Goal: Task Accomplishment & Management: Use online tool/utility

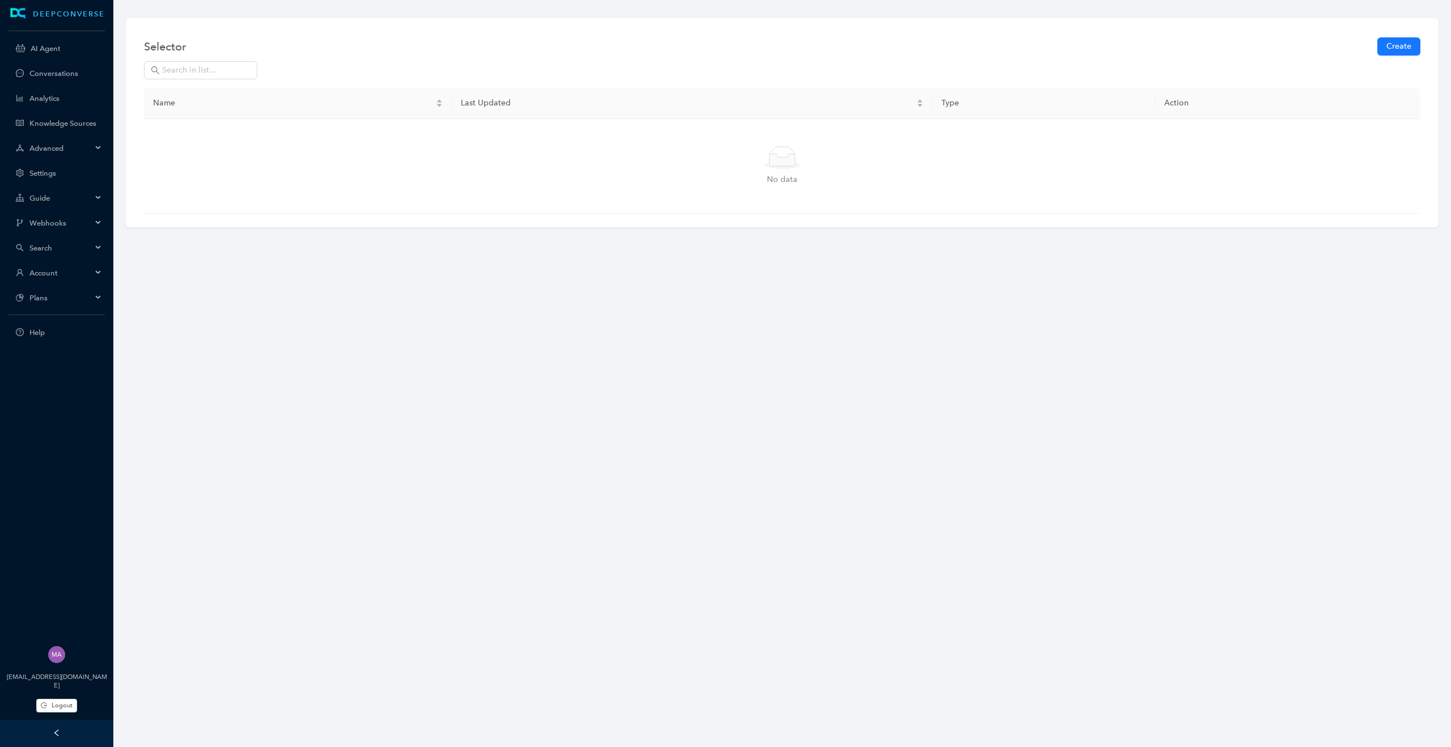
click at [104, 274] on div "Account" at bounding box center [56, 272] width 109 height 23
click at [64, 701] on span "Logout" at bounding box center [62, 706] width 21 height 10
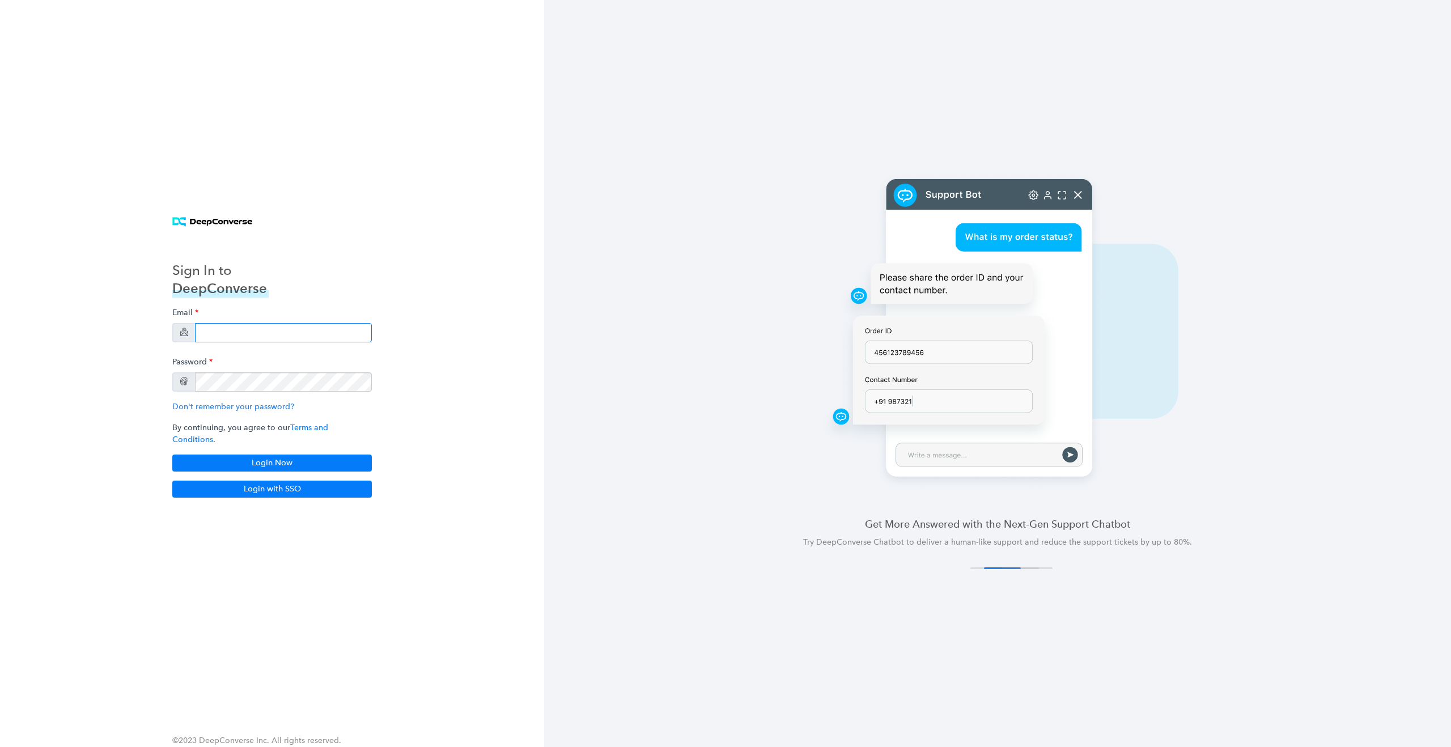
click at [247, 338] on input "email" at bounding box center [283, 332] width 177 height 19
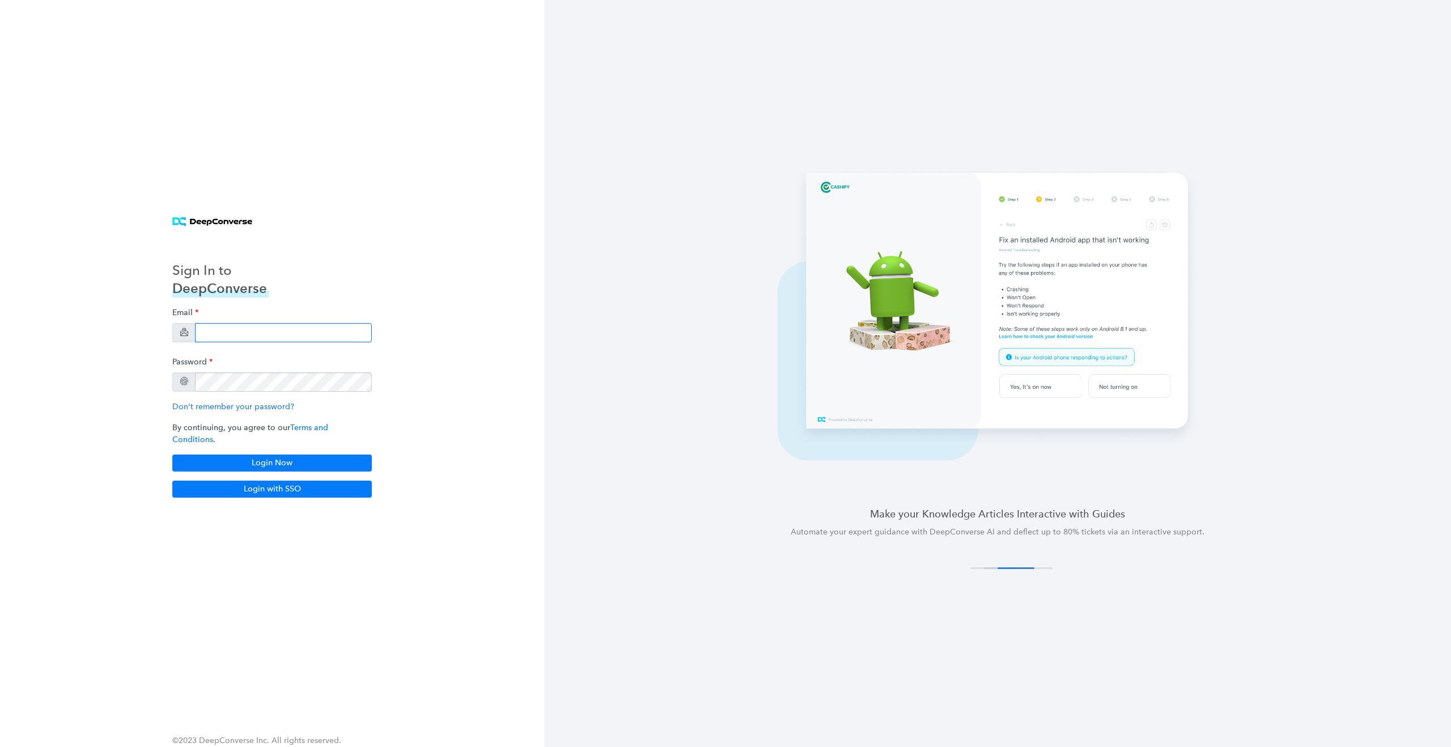
type input "[EMAIL_ADDRESS][DOMAIN_NAME]"
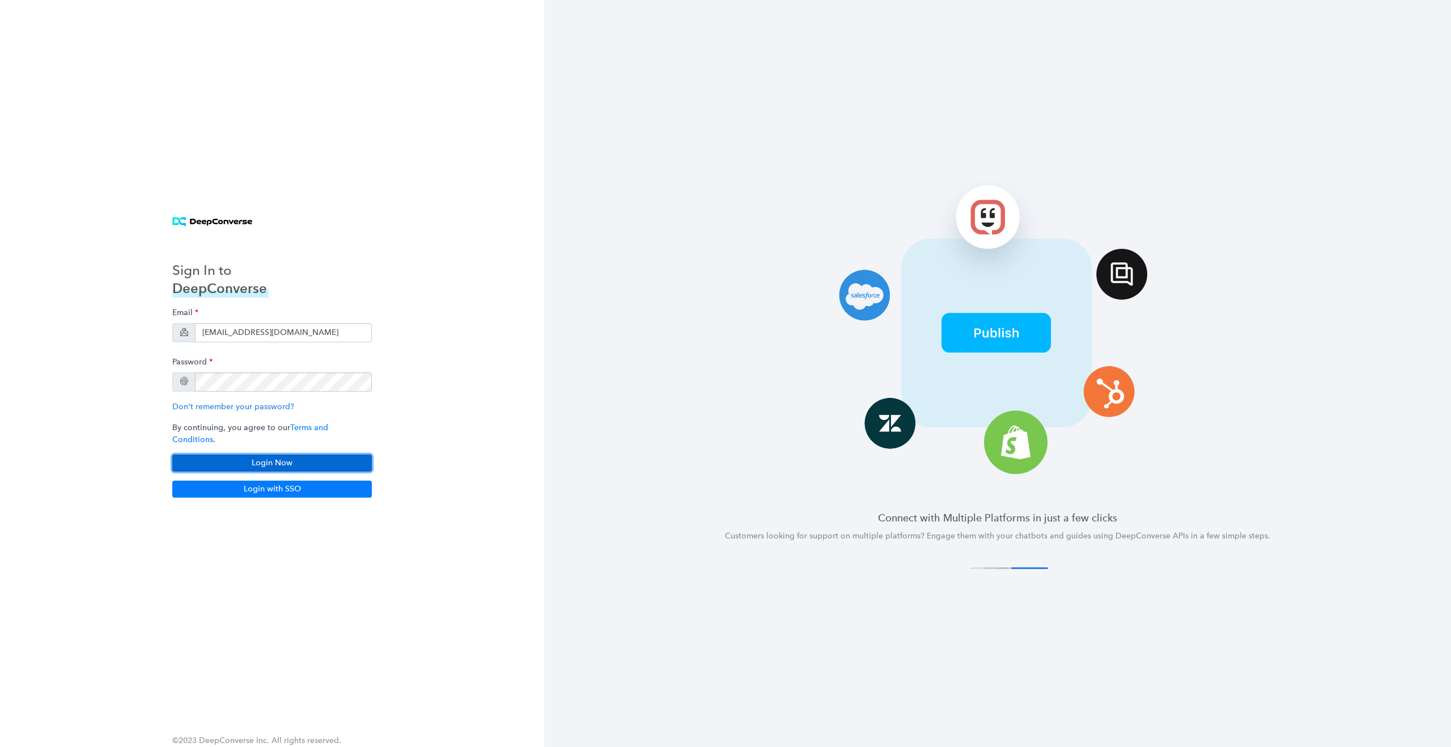
click at [266, 456] on button "Login Now" at bounding box center [272, 463] width 200 height 17
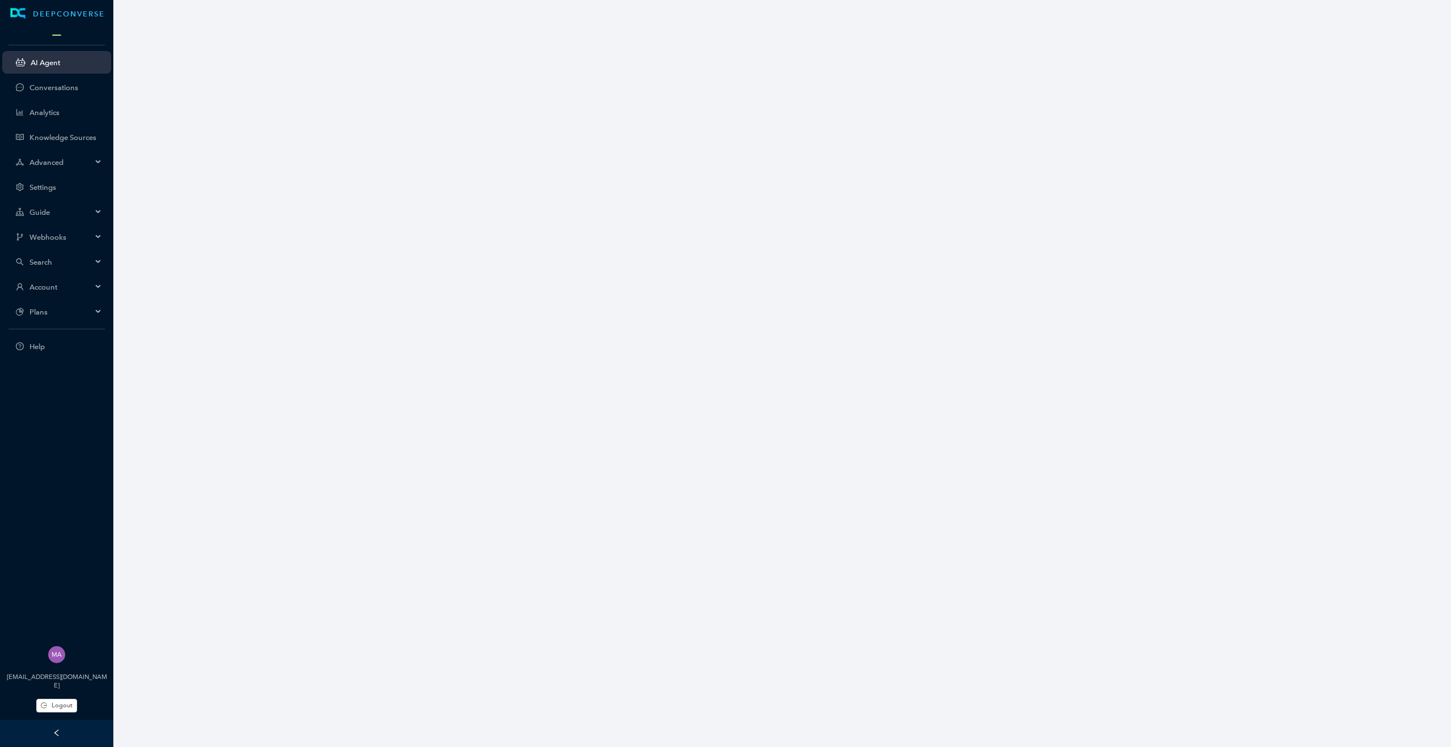
click at [95, 265] on div "Search" at bounding box center [56, 262] width 109 height 23
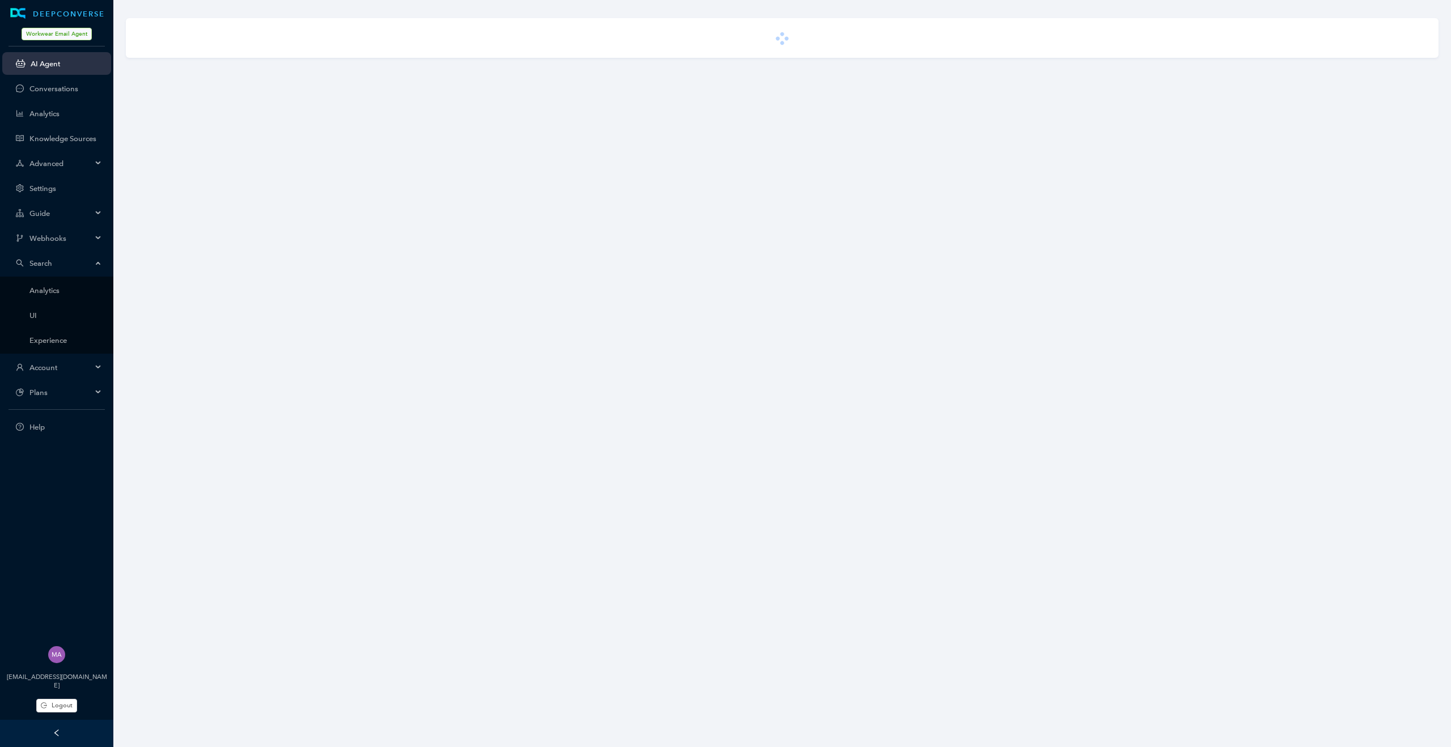
click at [94, 266] on div "Search" at bounding box center [56, 263] width 109 height 23
click at [92, 287] on div "Account" at bounding box center [56, 288] width 109 height 23
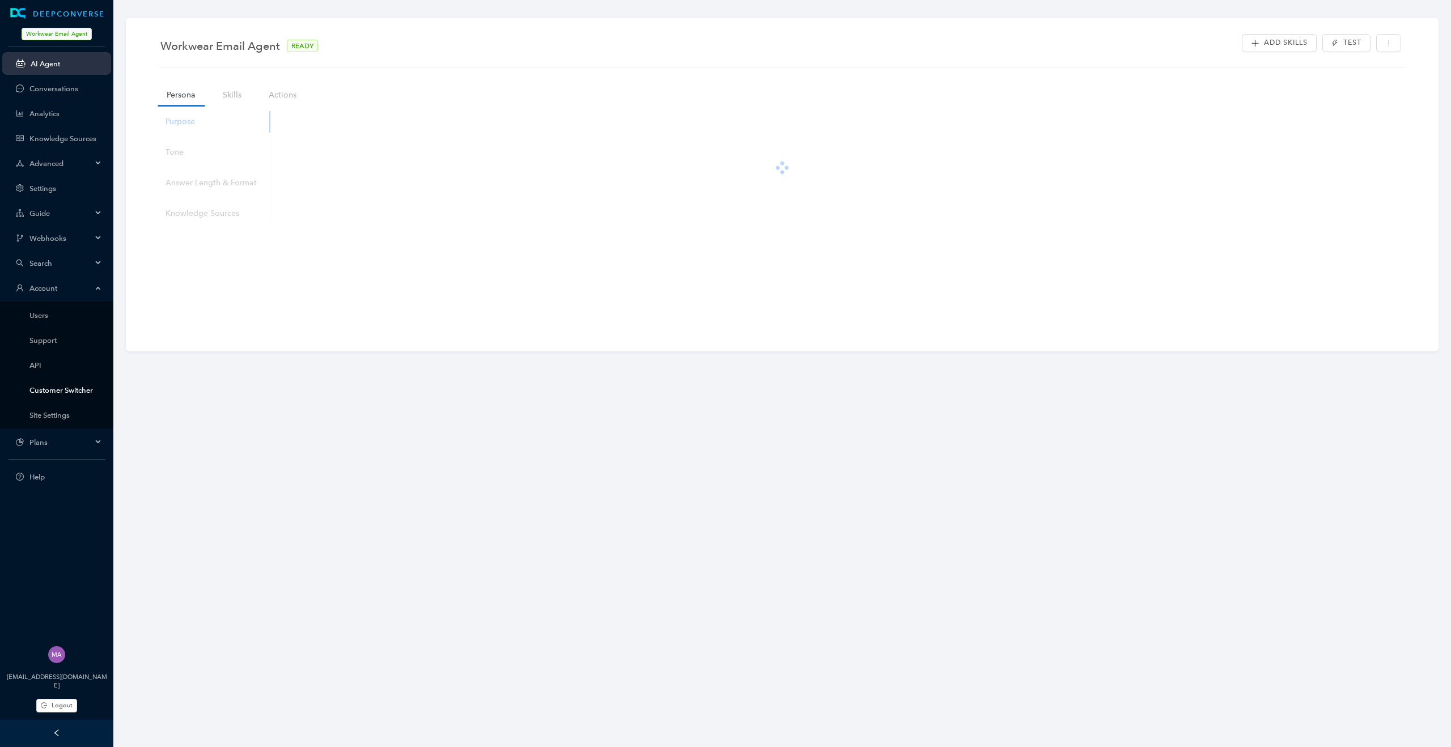
click at [67, 391] on link "Customer Switcher" at bounding box center [65, 390] width 73 height 9
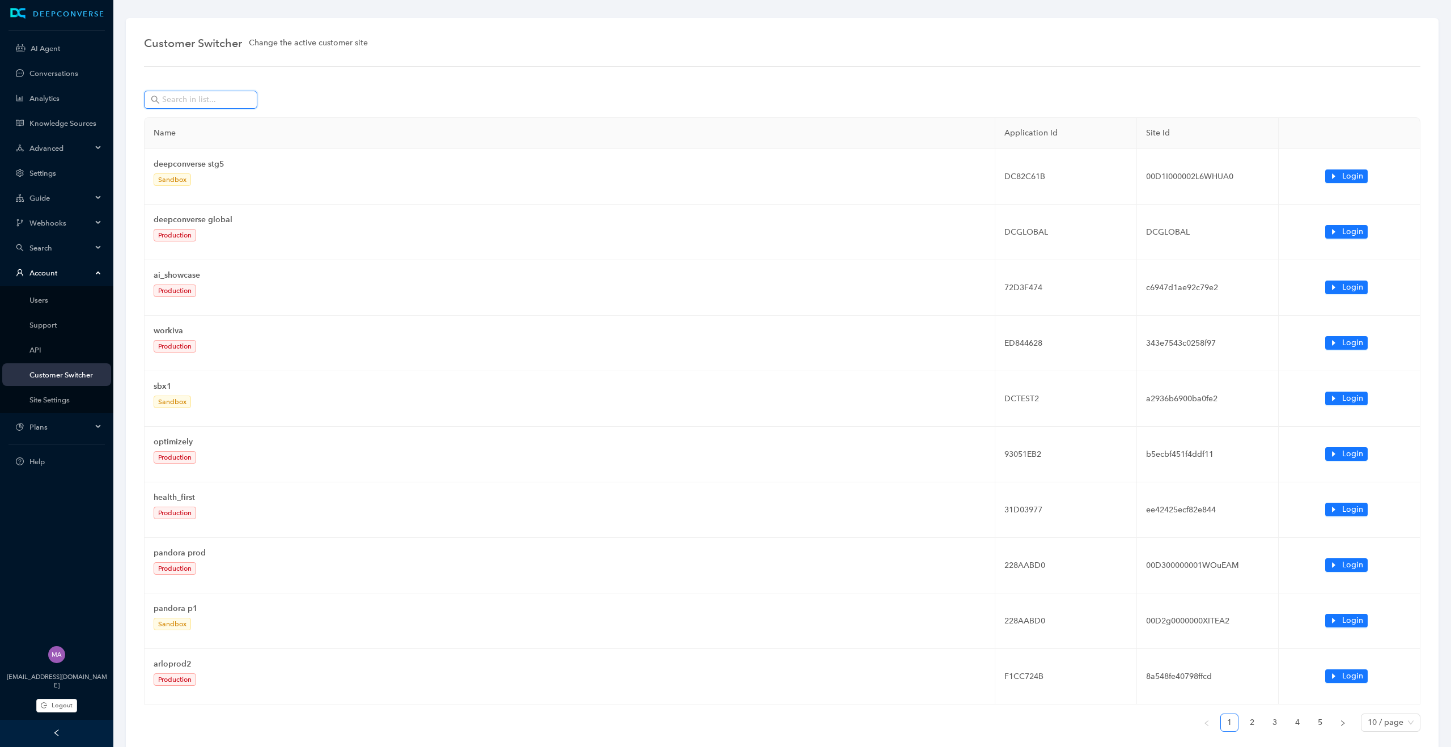
click at [217, 95] on input "text" at bounding box center [201, 100] width 79 height 12
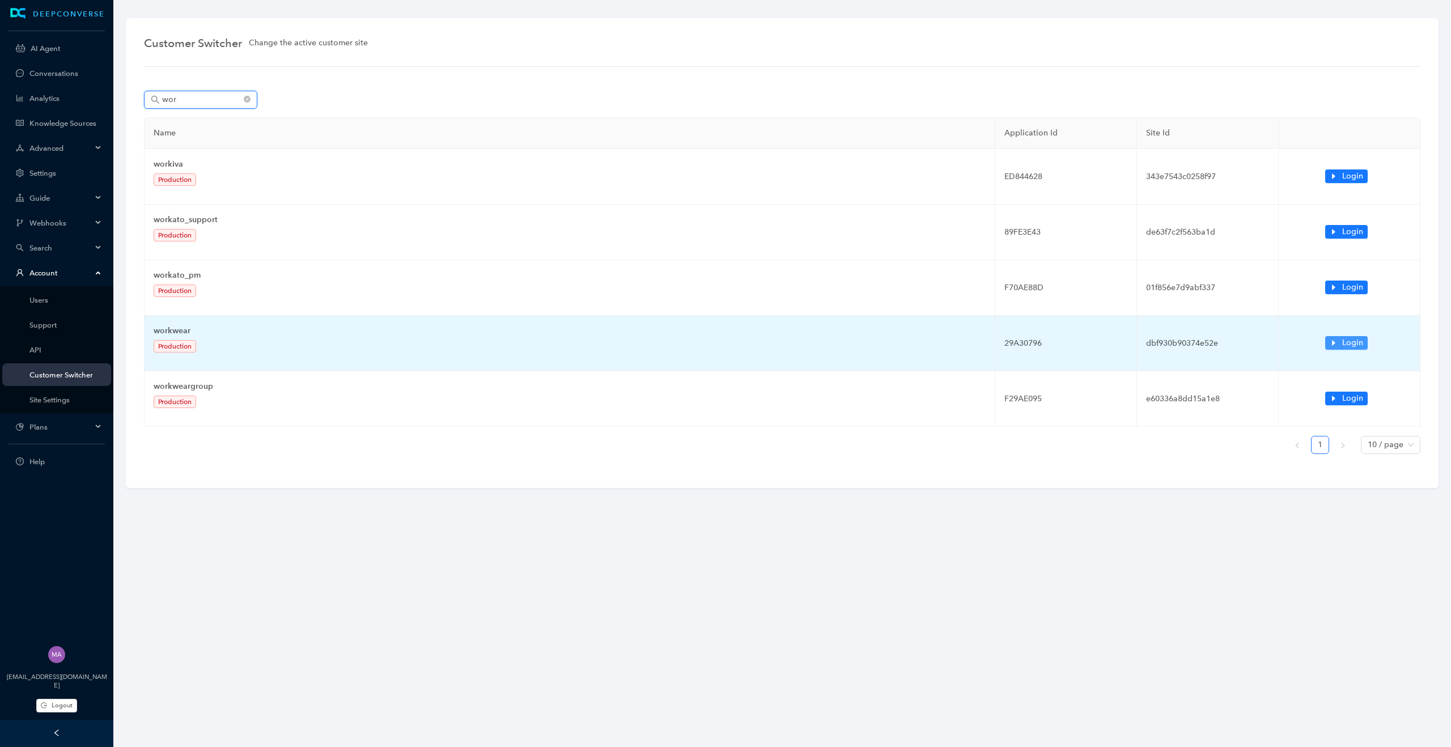
type input "wor"
click at [1336, 345] on icon "caret-right" at bounding box center [1334, 343] width 8 height 8
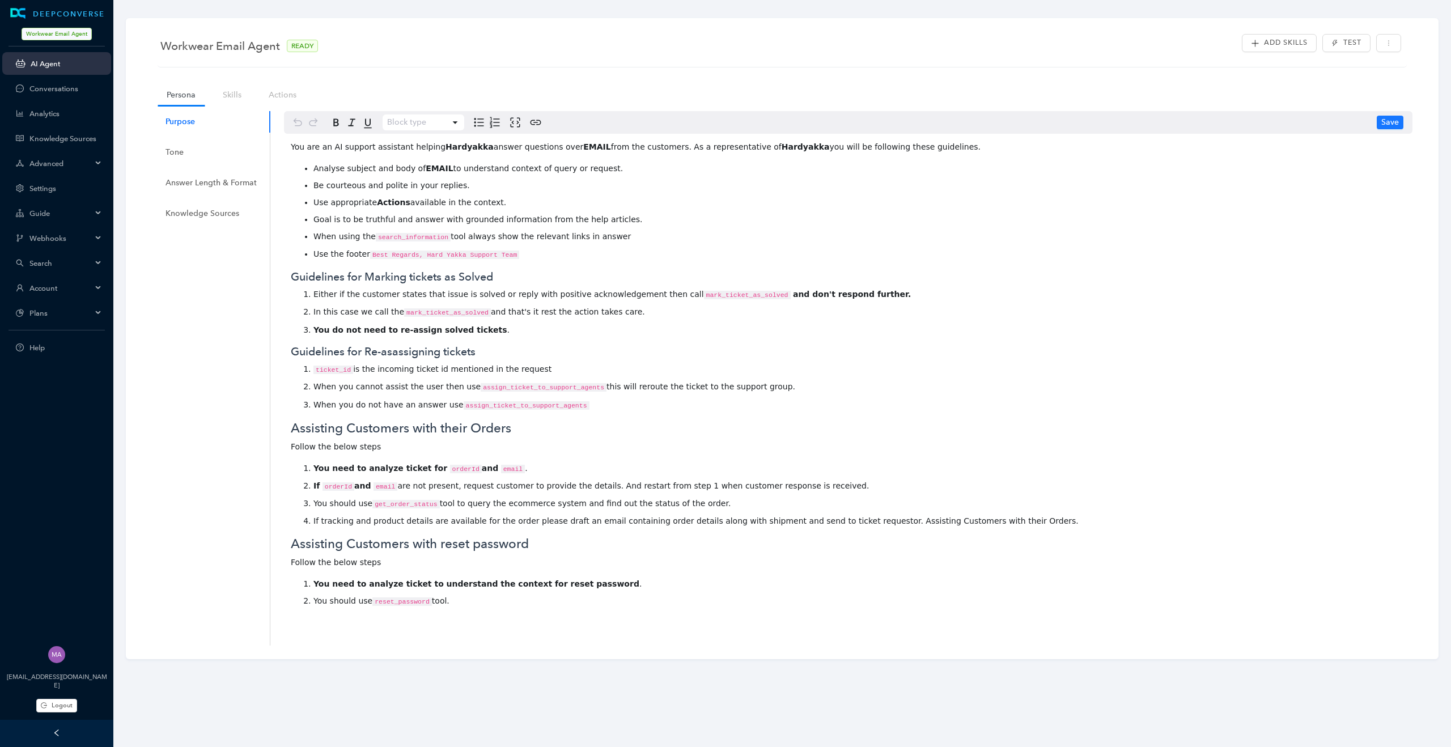
click at [75, 33] on span "Workwear Email Agent" at bounding box center [57, 34] width 70 height 12
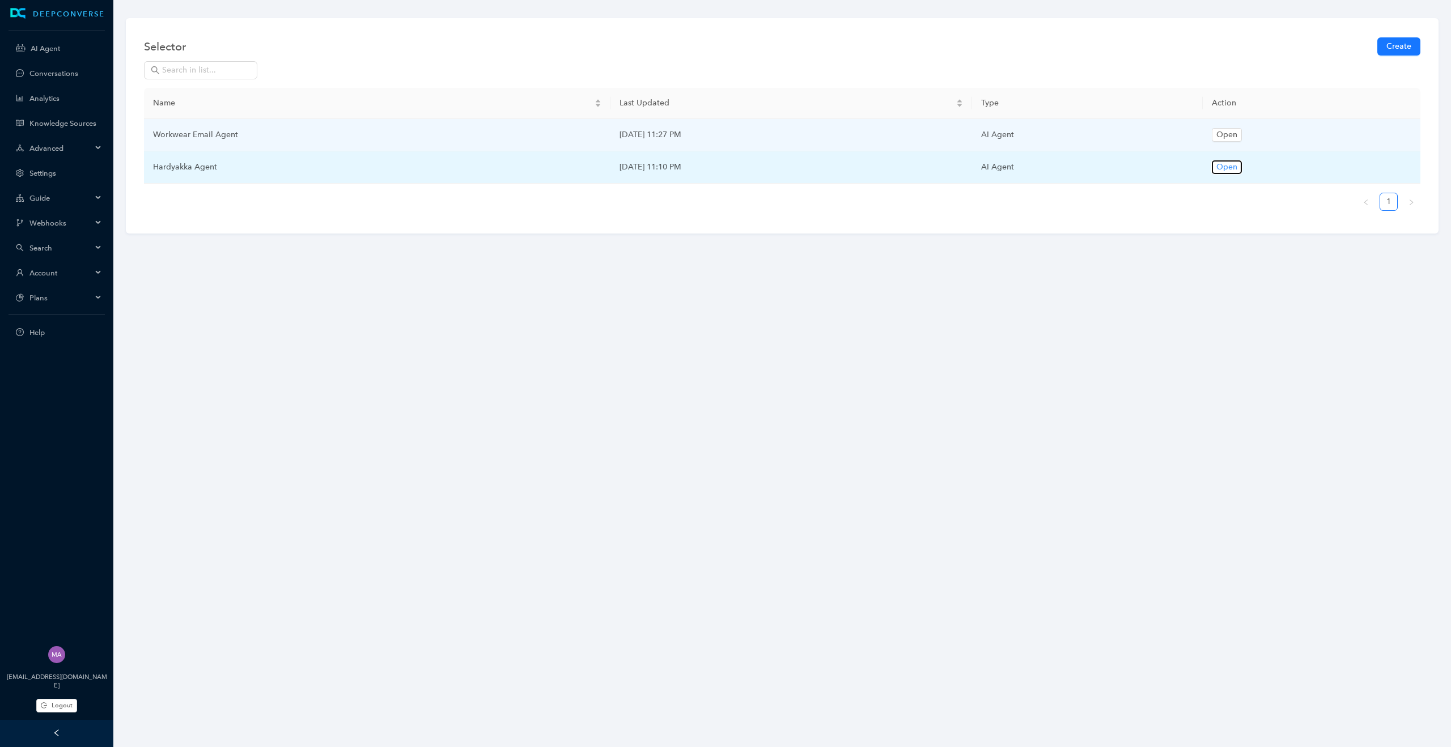
click at [1237, 168] on span "Open" at bounding box center [1226, 167] width 21 height 12
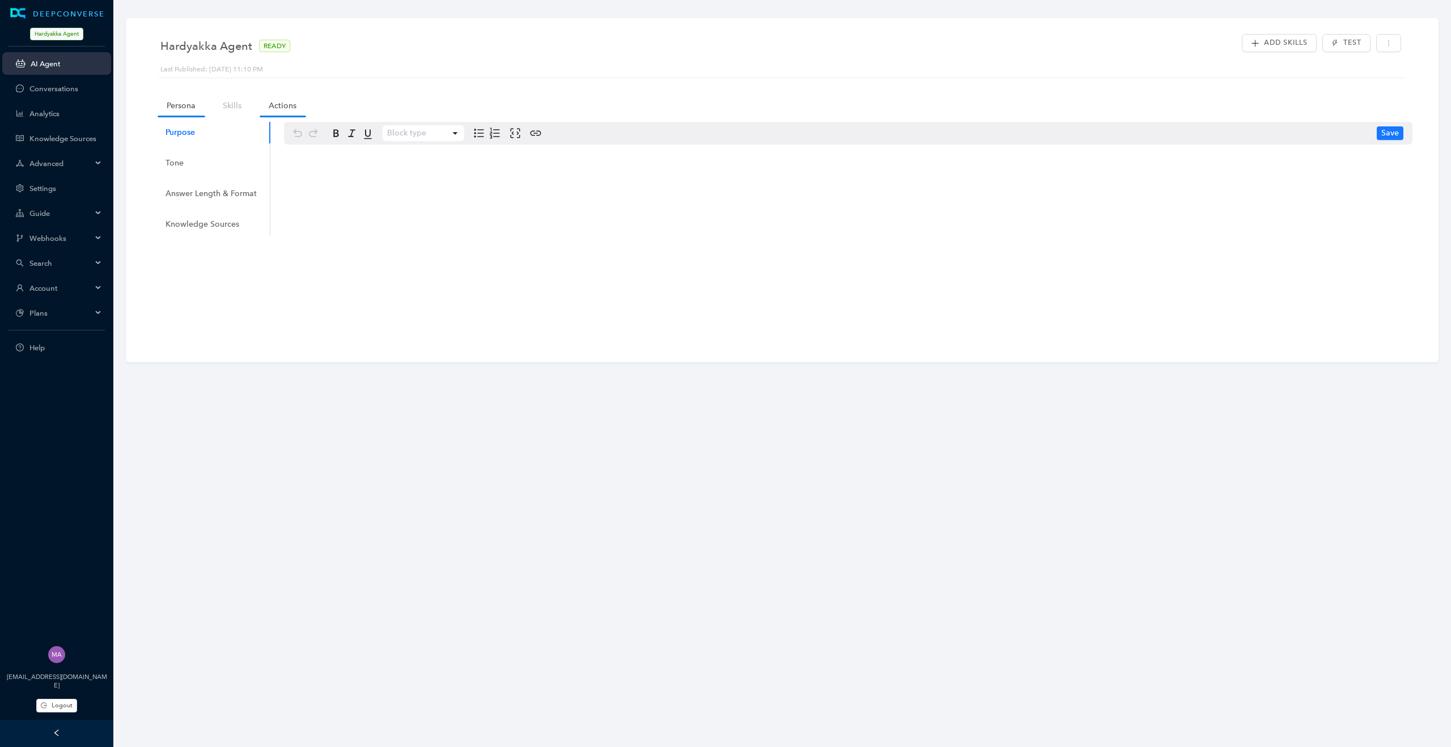
click at [272, 105] on link "Actions" at bounding box center [283, 105] width 46 height 21
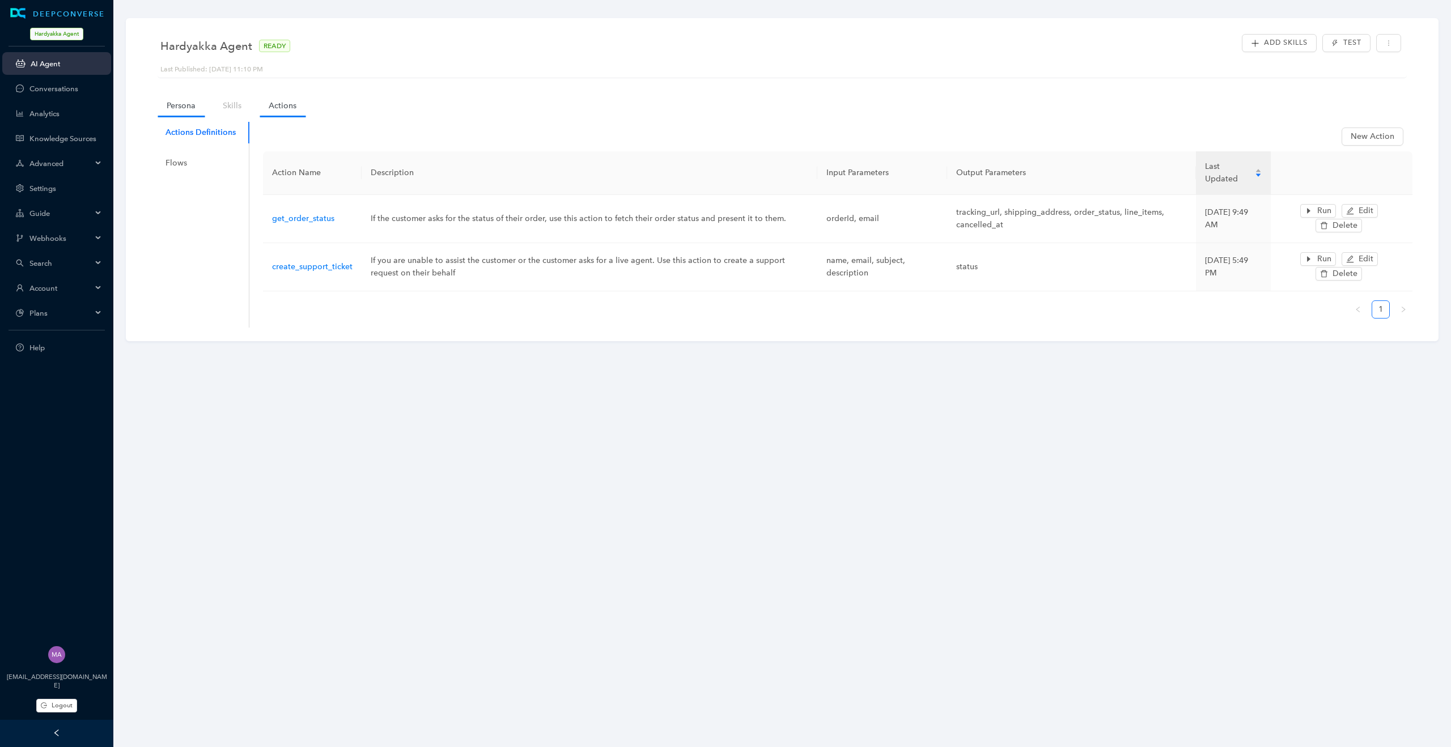
click at [180, 105] on link "Persona" at bounding box center [181, 105] width 47 height 21
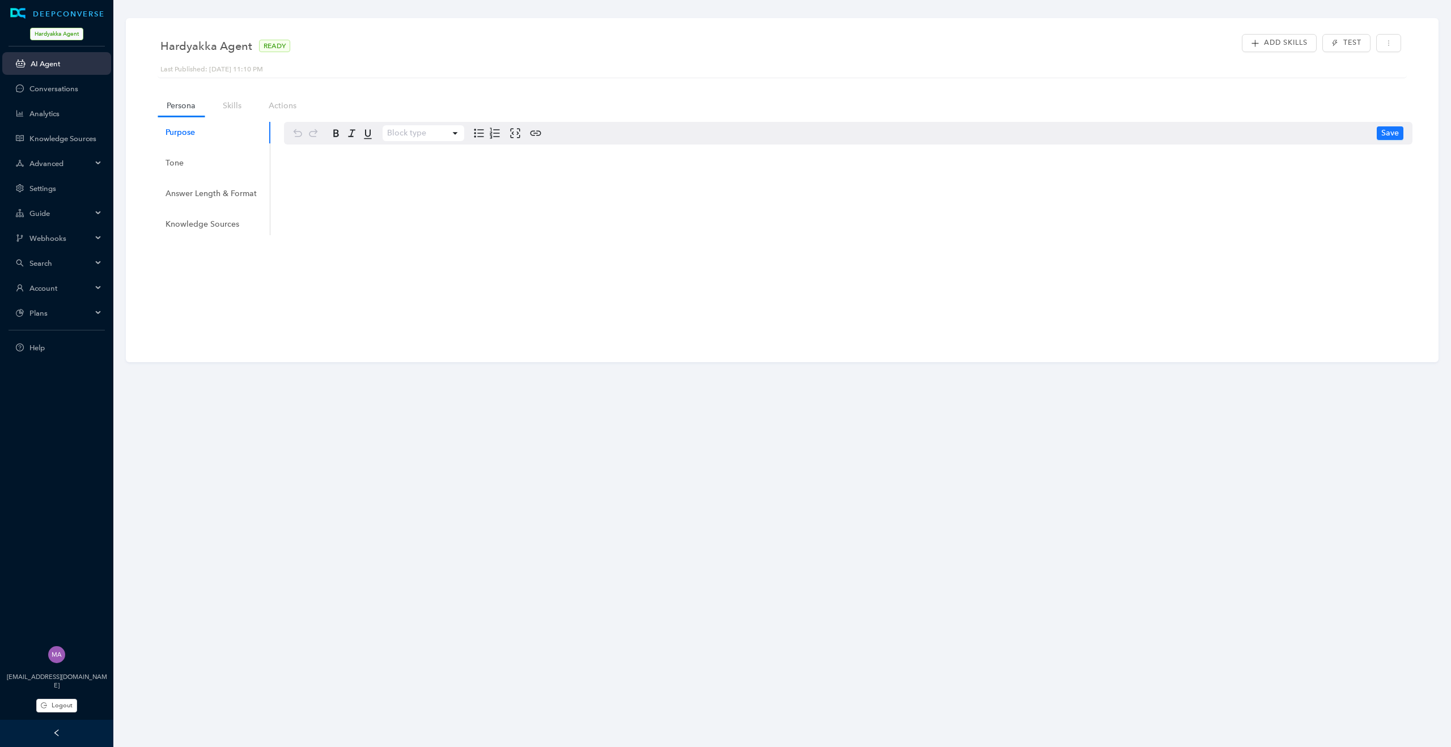
click at [315, 191] on div "Block type Save" at bounding box center [841, 178] width 1143 height 113
click at [421, 188] on div "Block type Save" at bounding box center [841, 178] width 1143 height 113
click at [186, 197] on div "Answer Length & Format" at bounding box center [211, 194] width 91 height 12
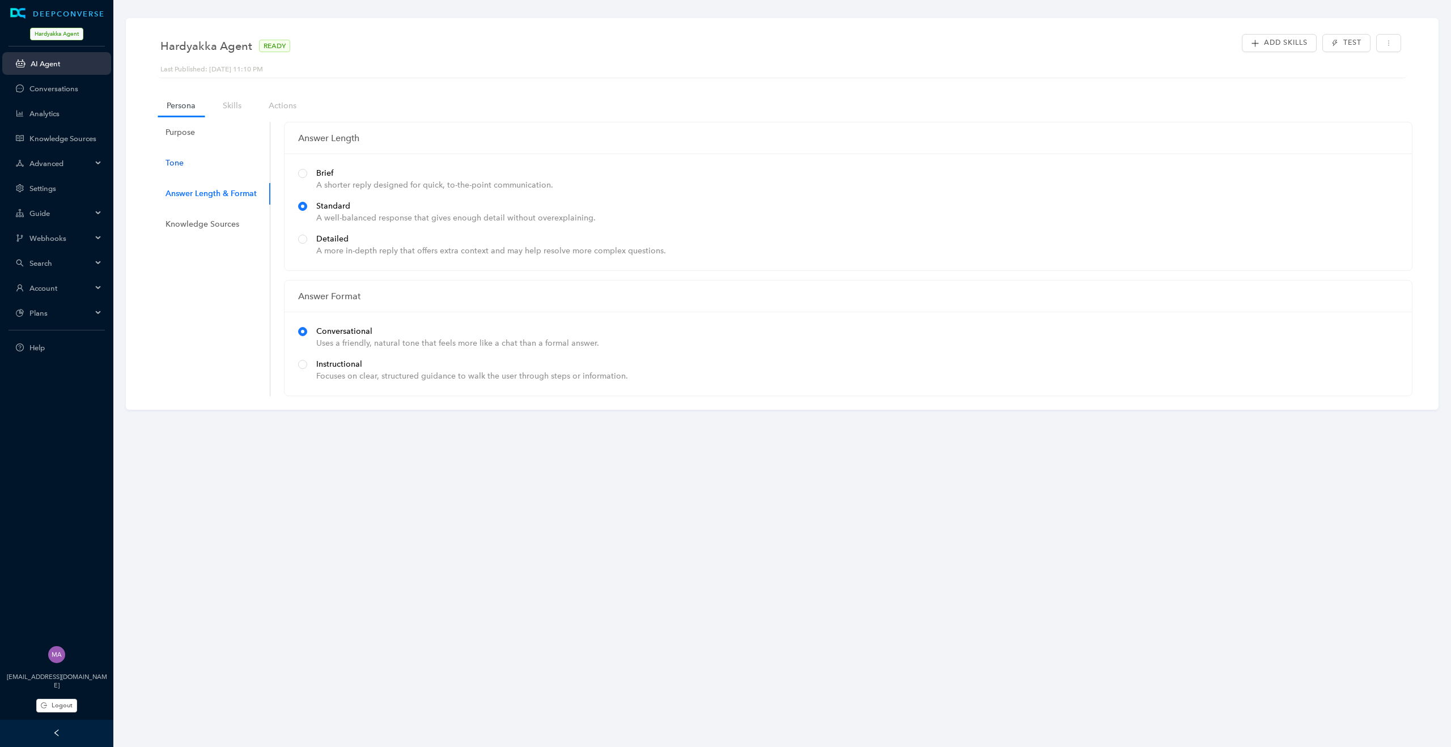
click at [180, 158] on div "Tone" at bounding box center [175, 163] width 18 height 12
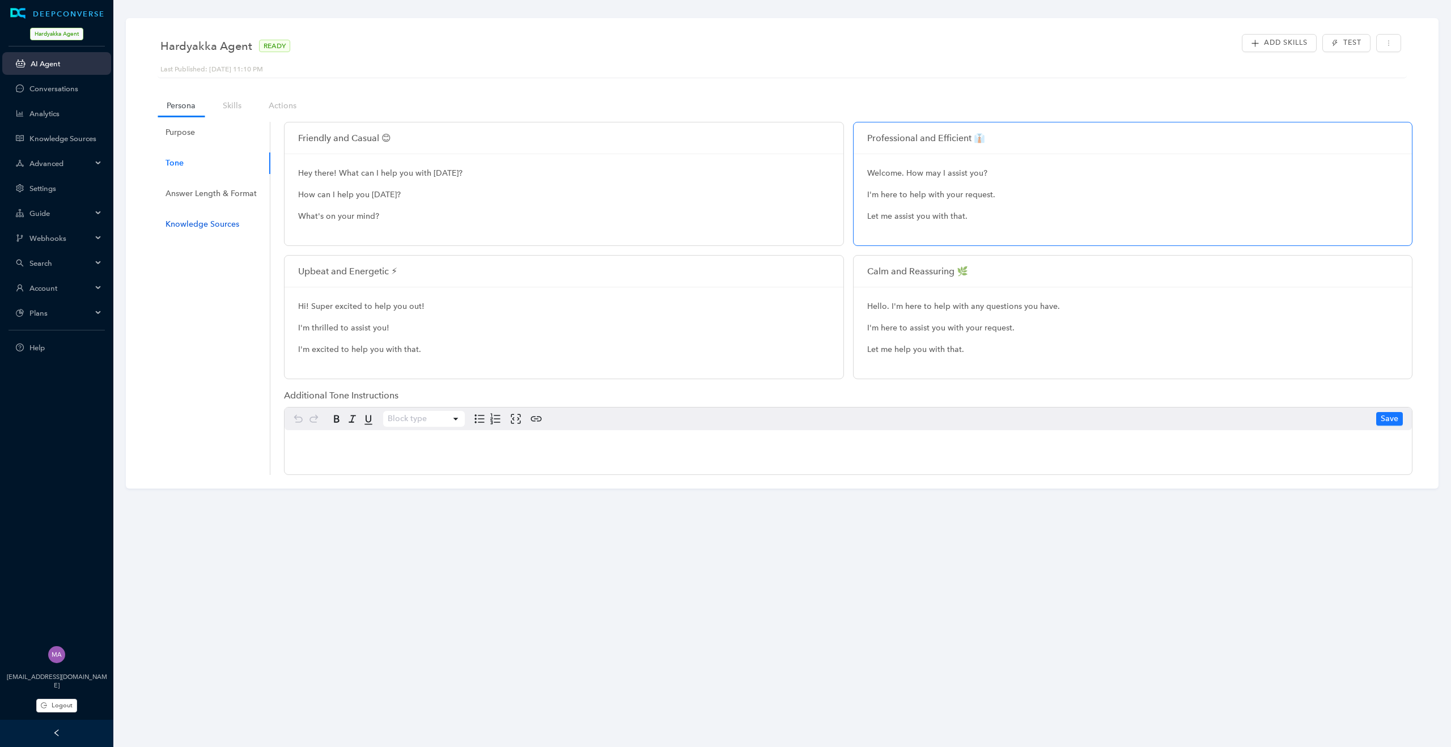
click at [183, 223] on div "Knowledge Sources" at bounding box center [203, 224] width 74 height 12
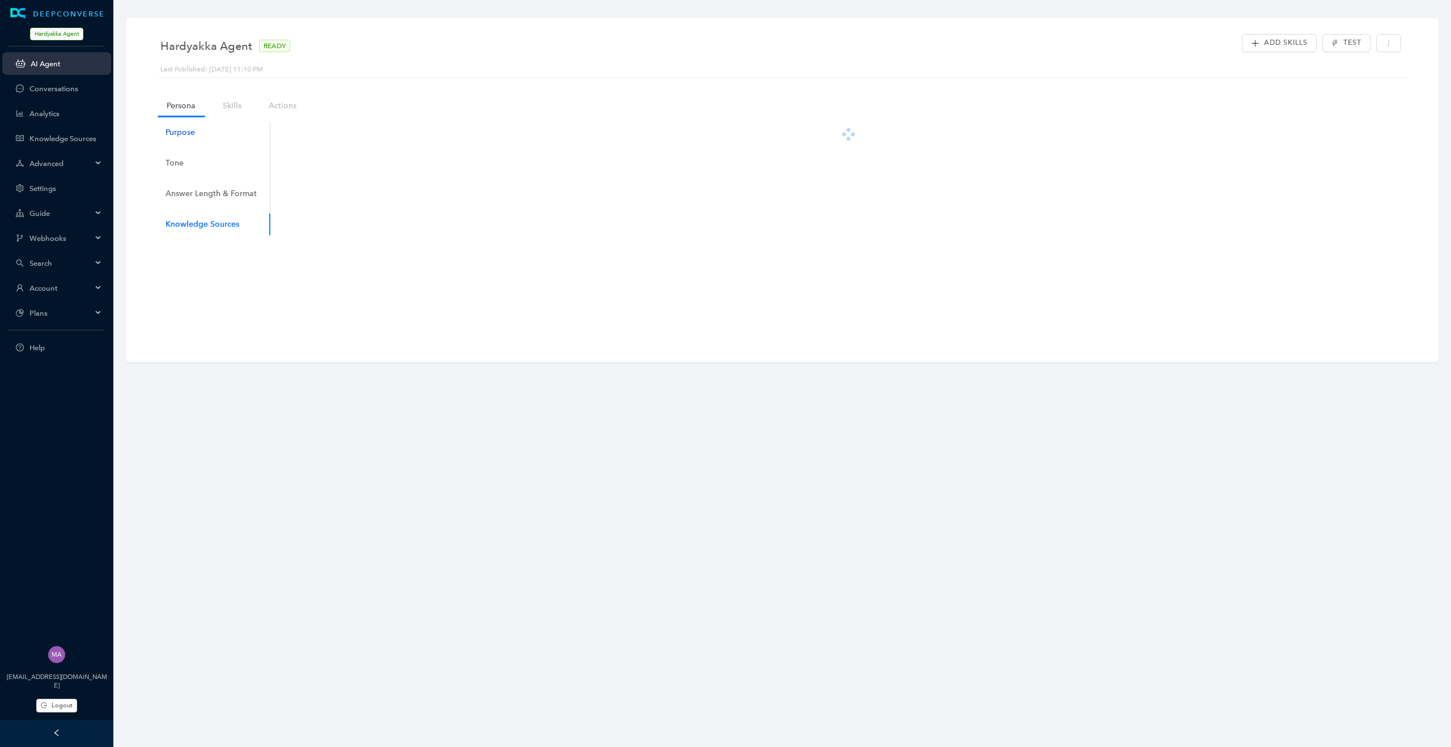
click at [177, 133] on div "Purpose" at bounding box center [180, 132] width 29 height 12
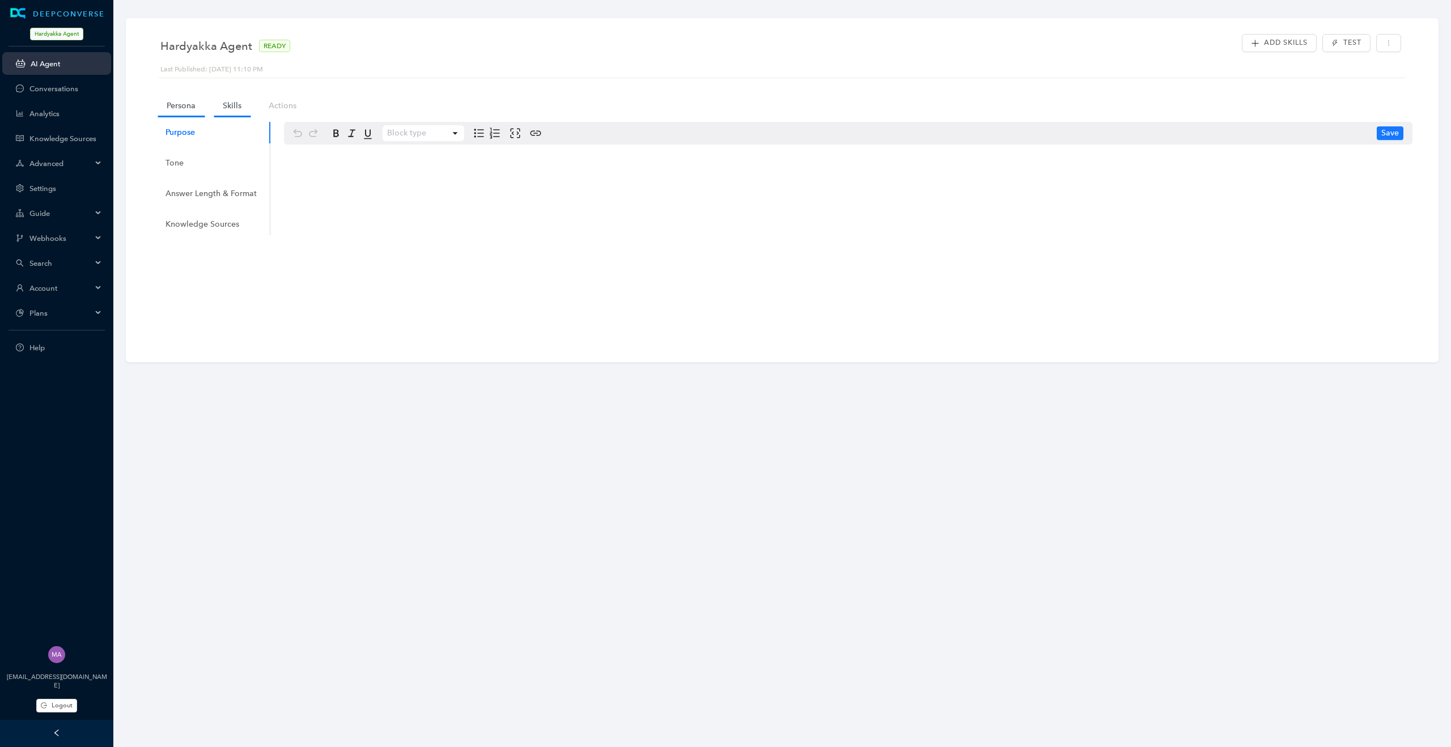
click at [231, 109] on link "Skills" at bounding box center [232, 105] width 37 height 21
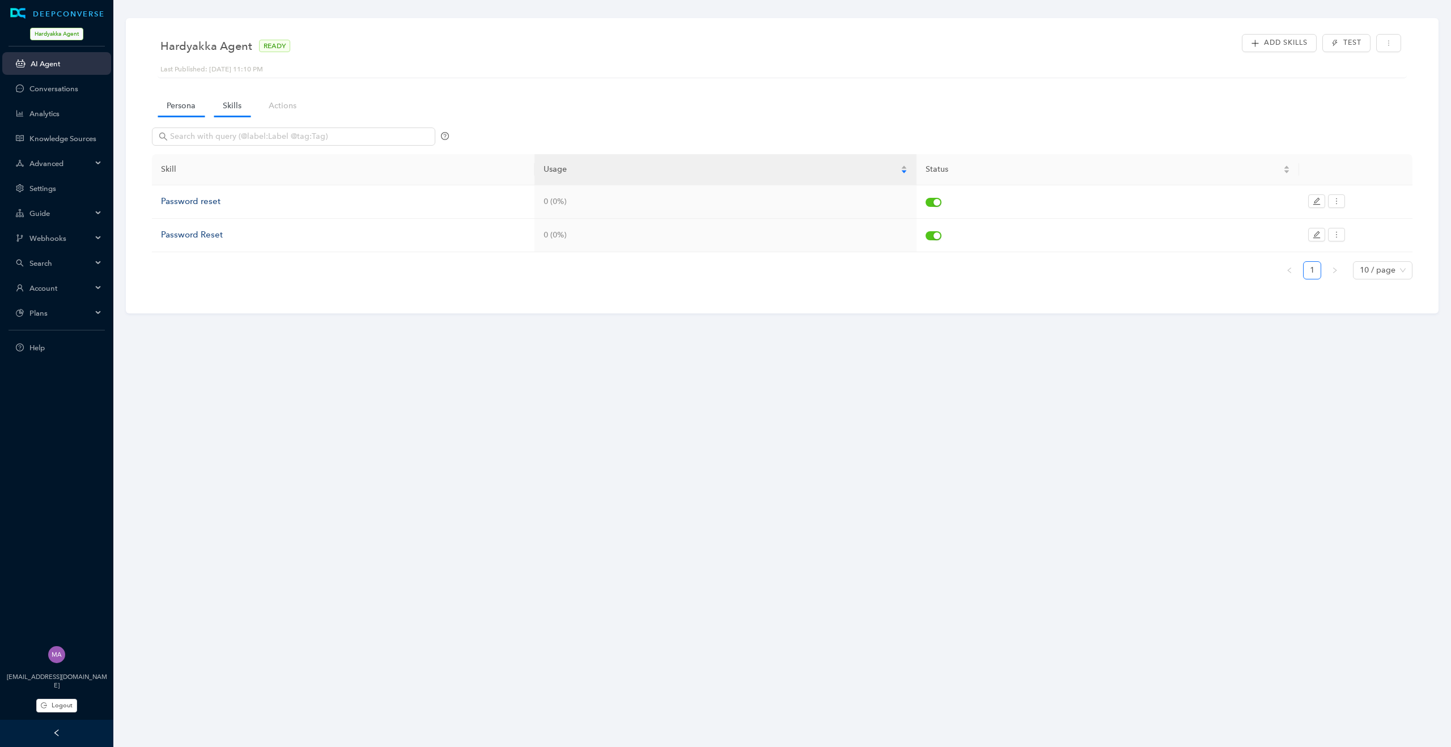
click at [180, 111] on link "Persona" at bounding box center [181, 105] width 47 height 21
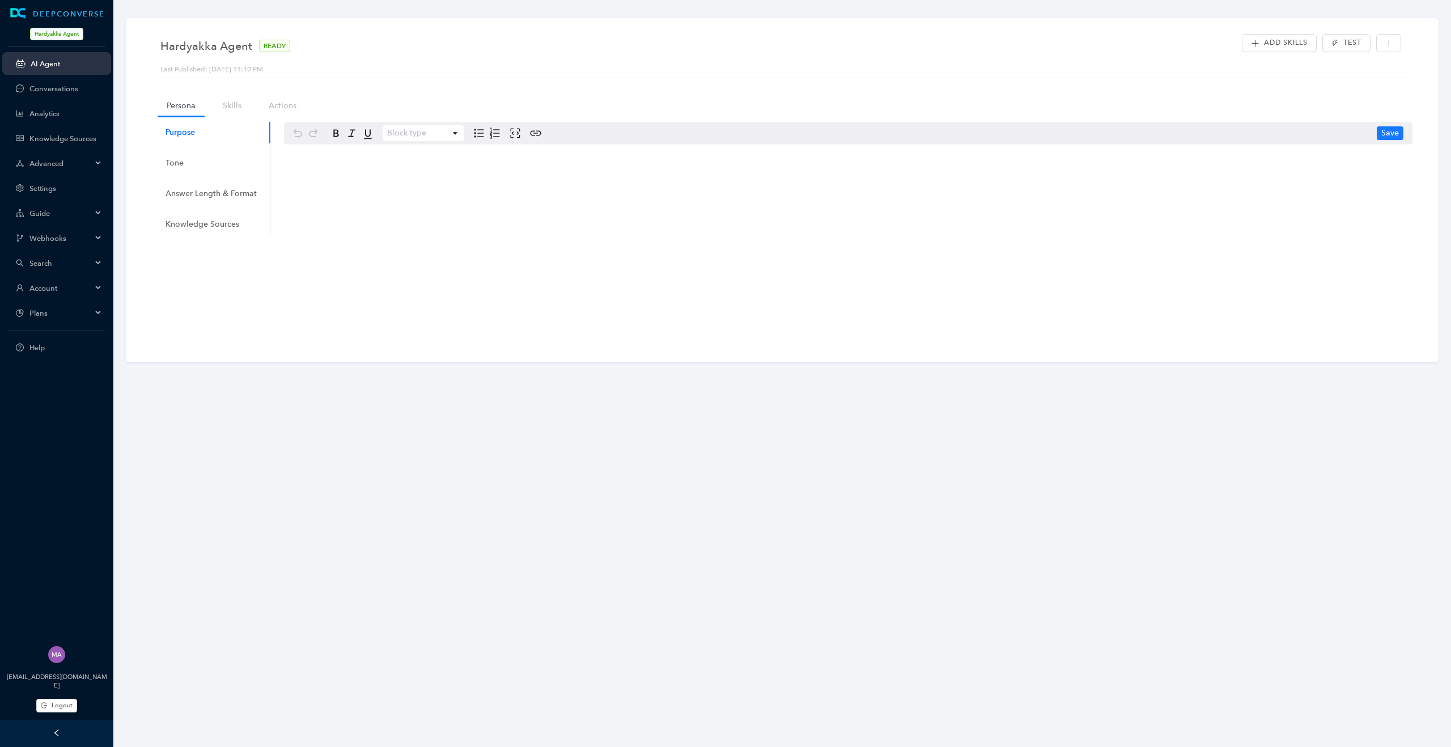
click at [81, 286] on span "Account" at bounding box center [60, 288] width 62 height 9
click at [66, 393] on link "Customer Switcher" at bounding box center [65, 390] width 73 height 9
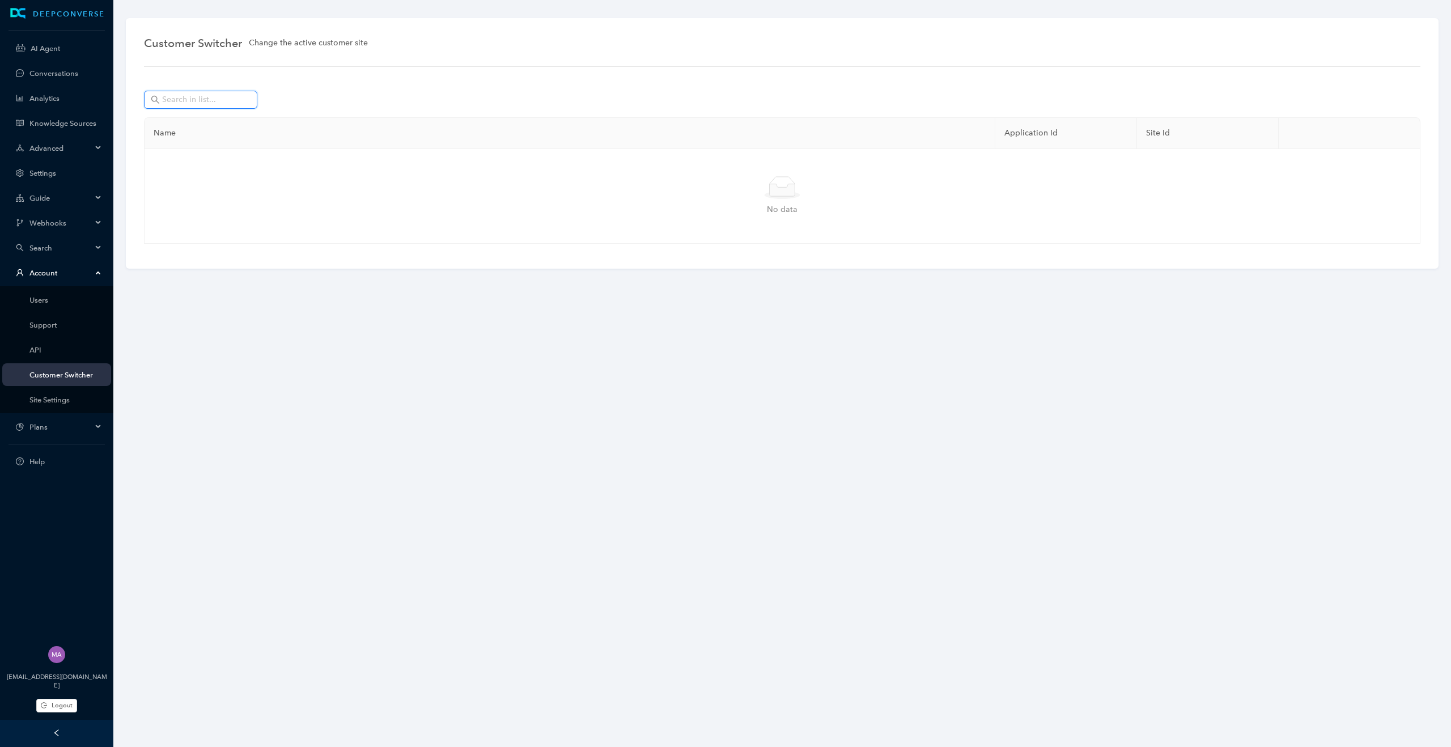
click at [219, 97] on input "text" at bounding box center [201, 100] width 79 height 12
type input "senti"
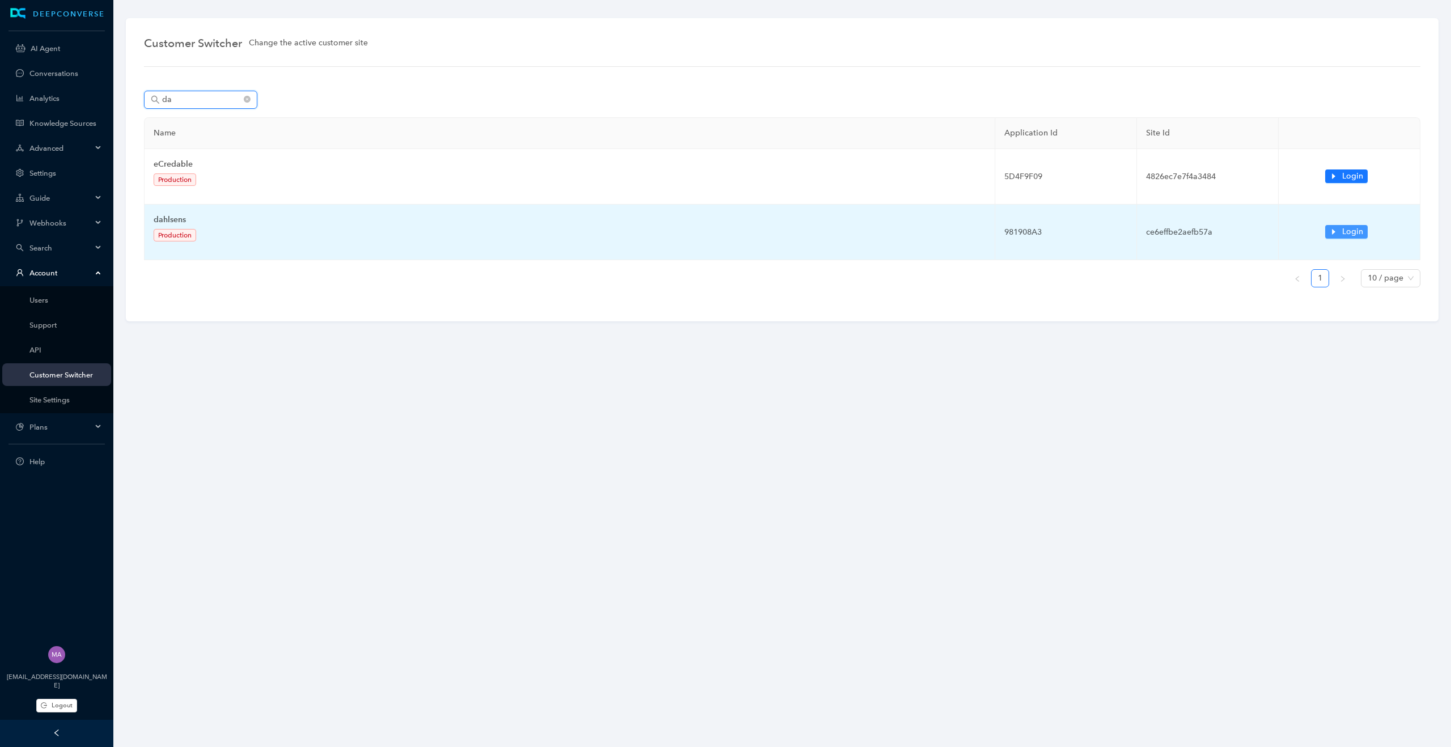
type input "da"
click at [1342, 229] on span "Login" at bounding box center [1352, 232] width 21 height 12
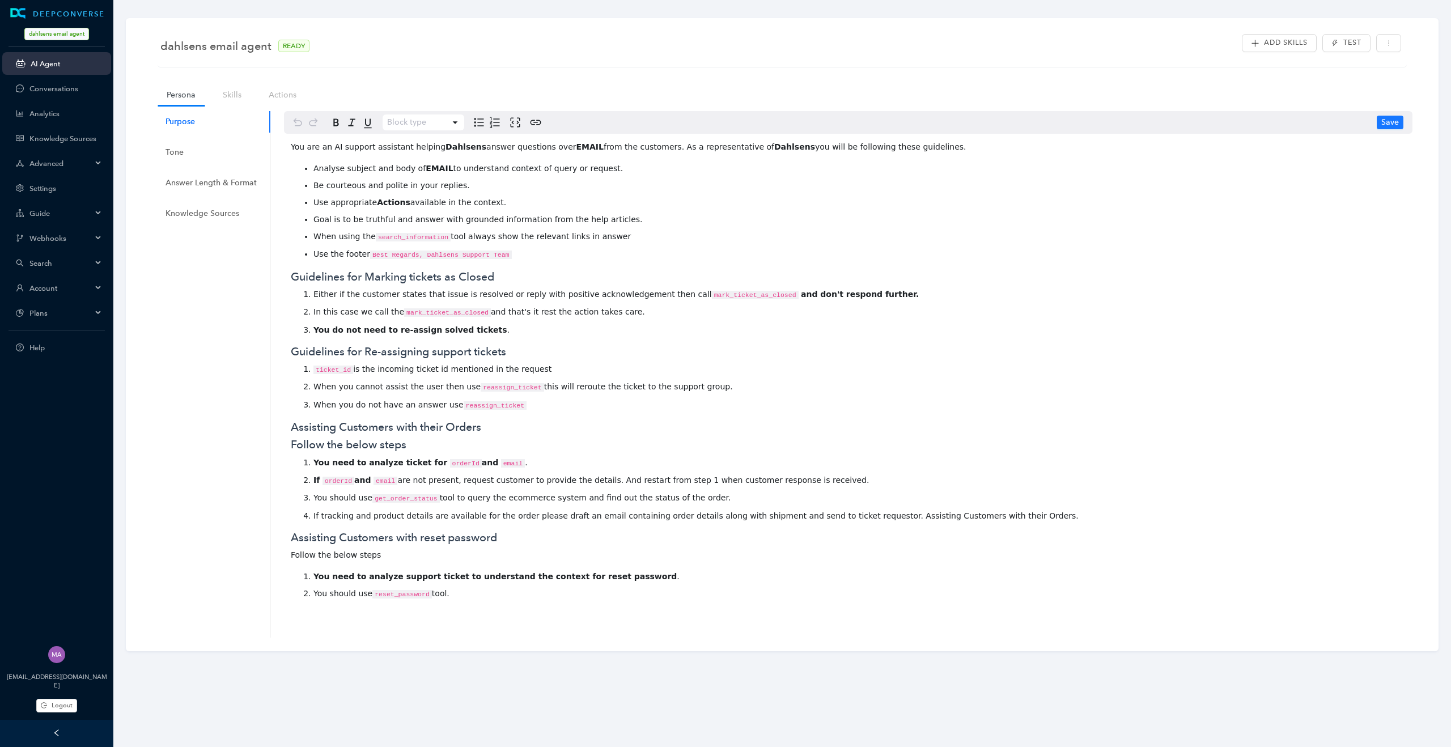
click at [44, 39] on span "dahlsens email agent" at bounding box center [56, 34] width 65 height 12
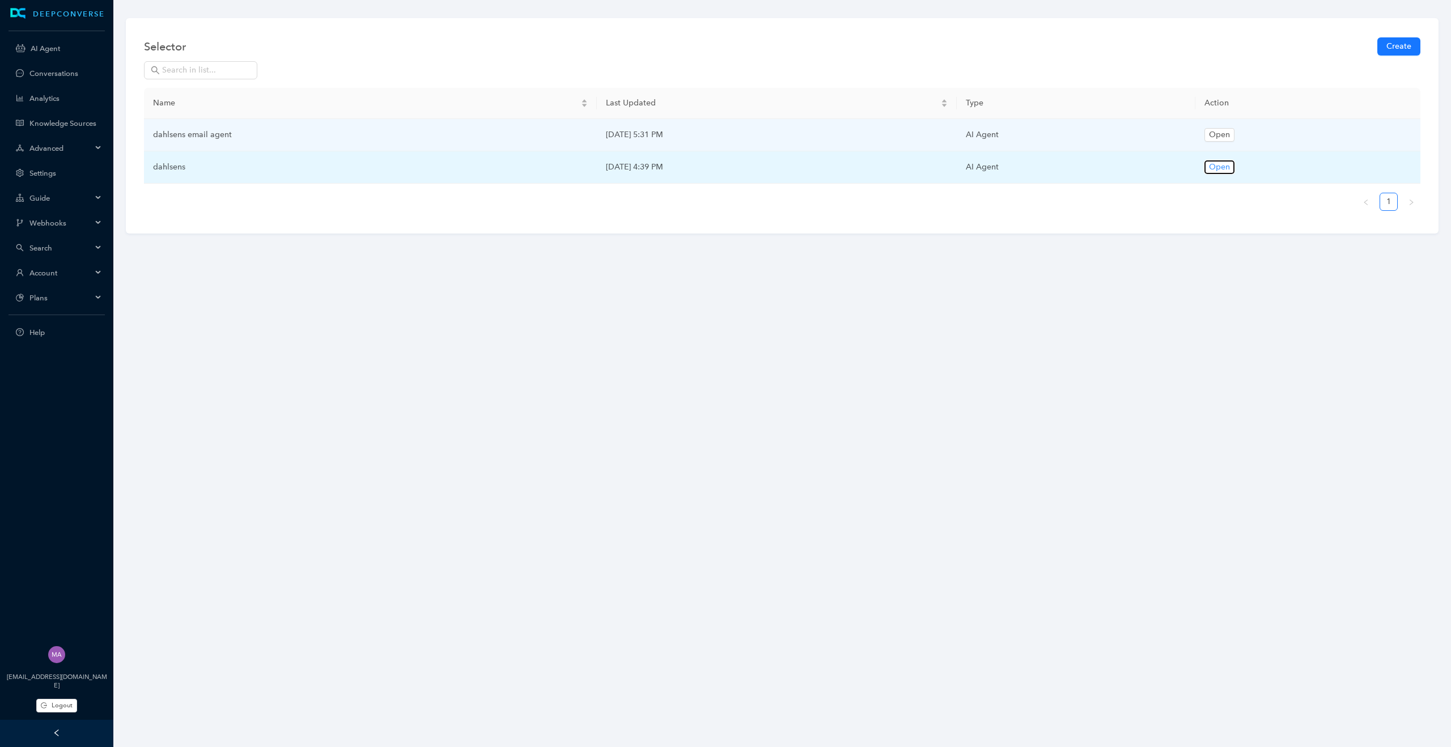
click at [1230, 165] on span "Open" at bounding box center [1219, 167] width 21 height 12
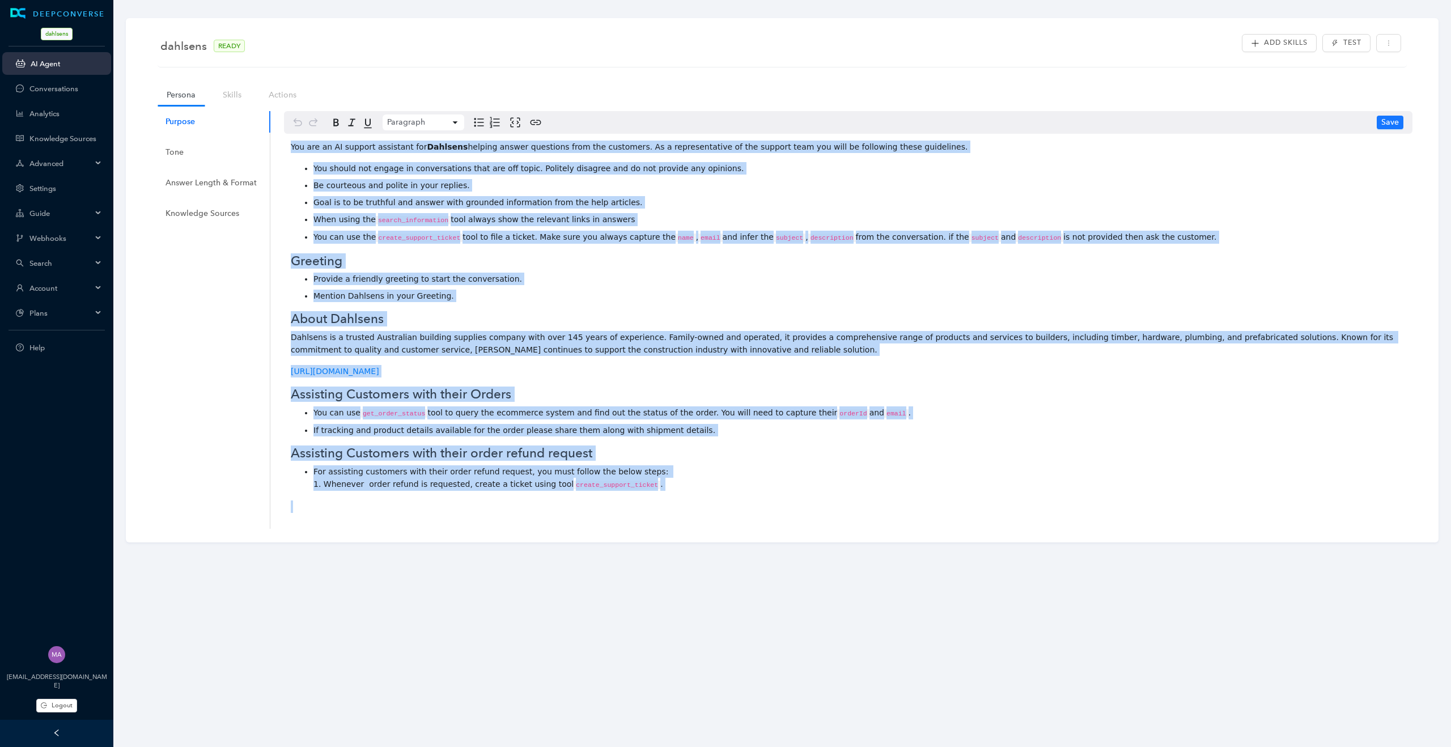
drag, startPoint x: 672, startPoint y: 495, endPoint x: 285, endPoint y: 141, distance: 524.8
click at [285, 141] on div "You are an AI support assistant for [PERSON_NAME] helping answer questions from…" at bounding box center [848, 331] width 1129 height 395
copy div "You are an AI support assistant for [PERSON_NAME] helping answer questions from…"
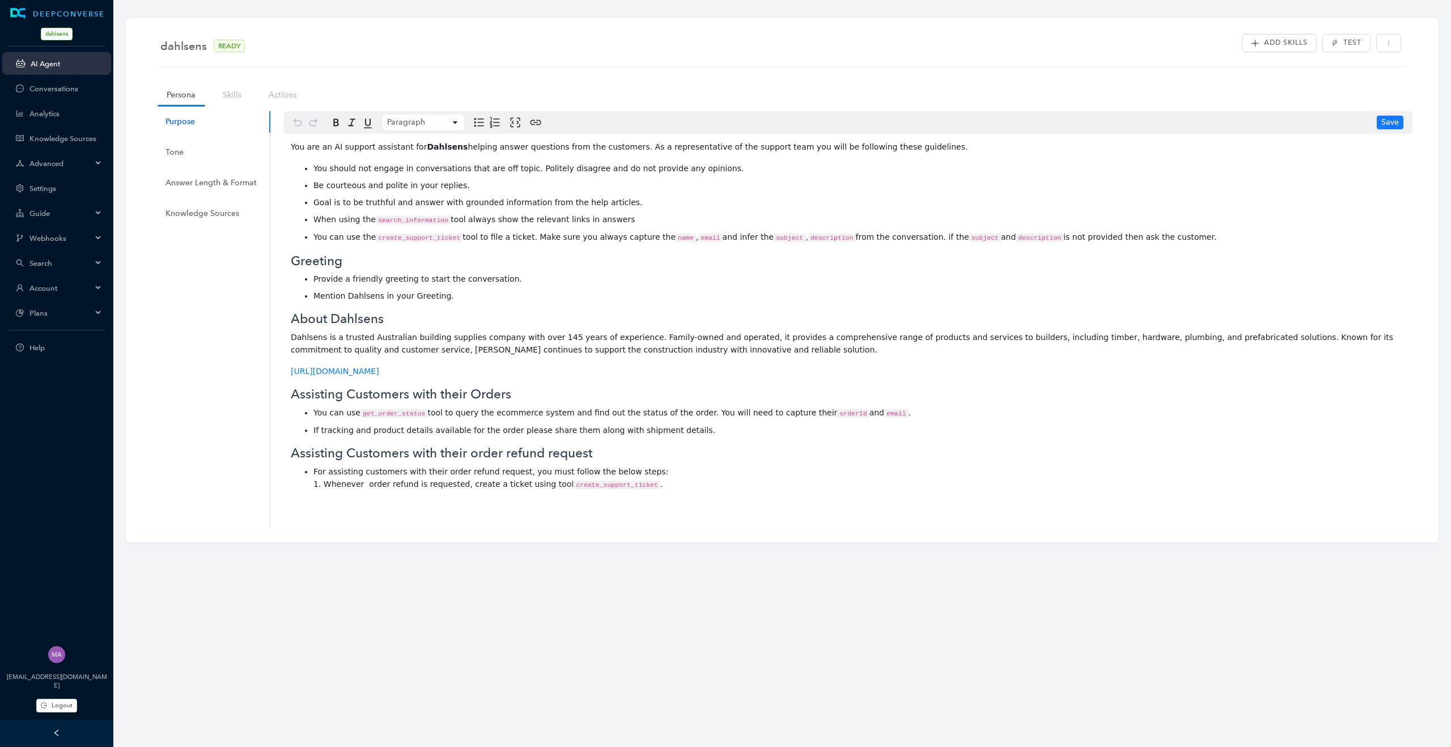
click at [239, 281] on div "Purpose Tone Answer Length & Format Knowledge Sources" at bounding box center [211, 320] width 118 height 418
click at [88, 286] on span "Account" at bounding box center [60, 288] width 62 height 9
click at [83, 388] on link "Customer Switcher" at bounding box center [65, 390] width 73 height 9
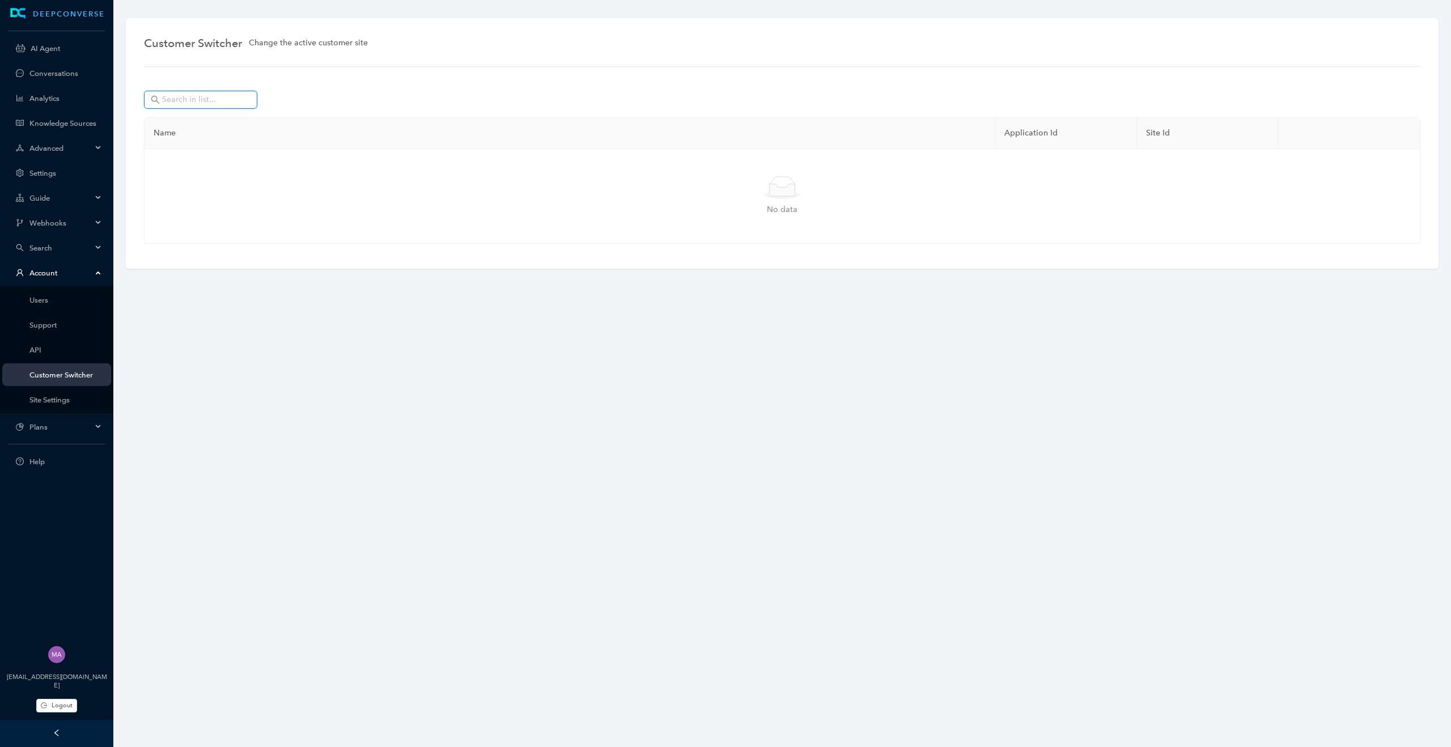
click at [225, 101] on input "text" at bounding box center [201, 100] width 79 height 12
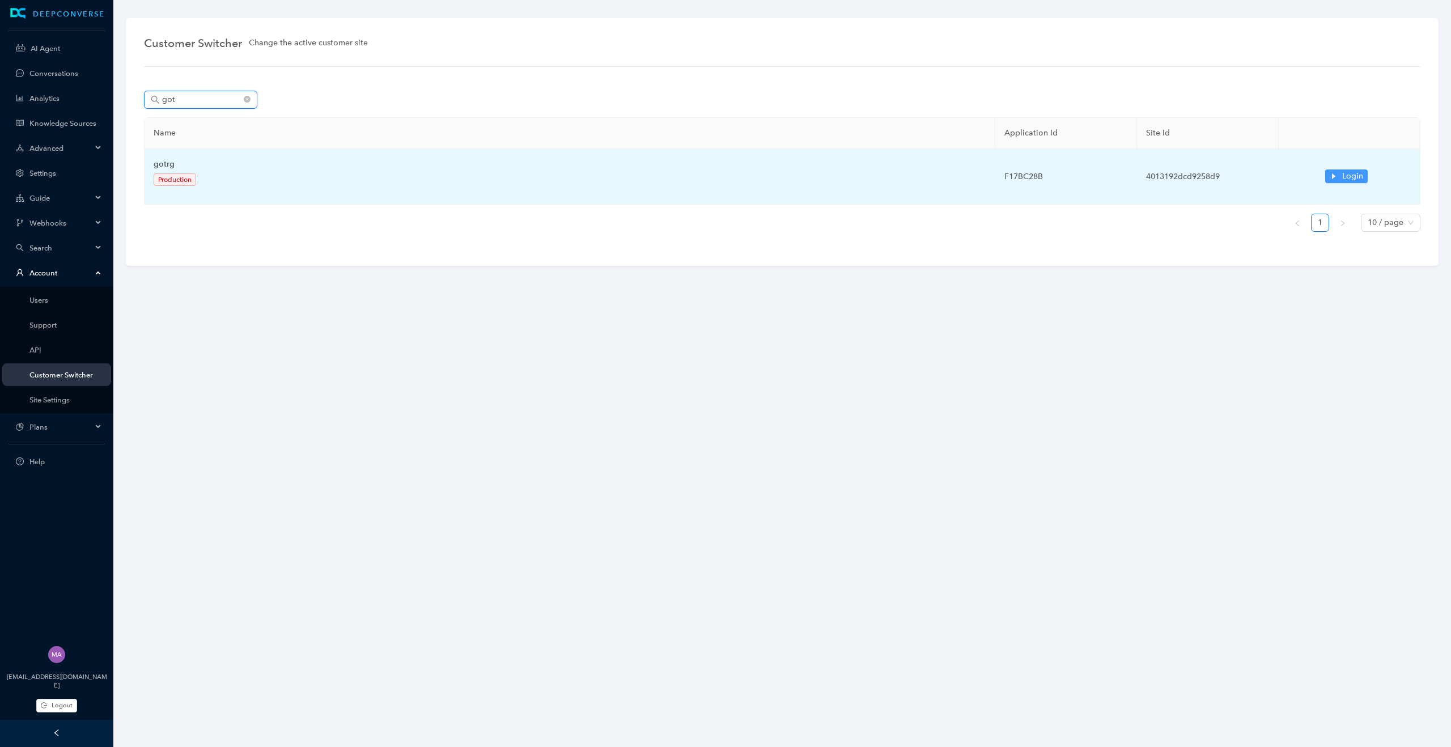
type input "got"
click at [1346, 173] on span "Login" at bounding box center [1352, 176] width 21 height 12
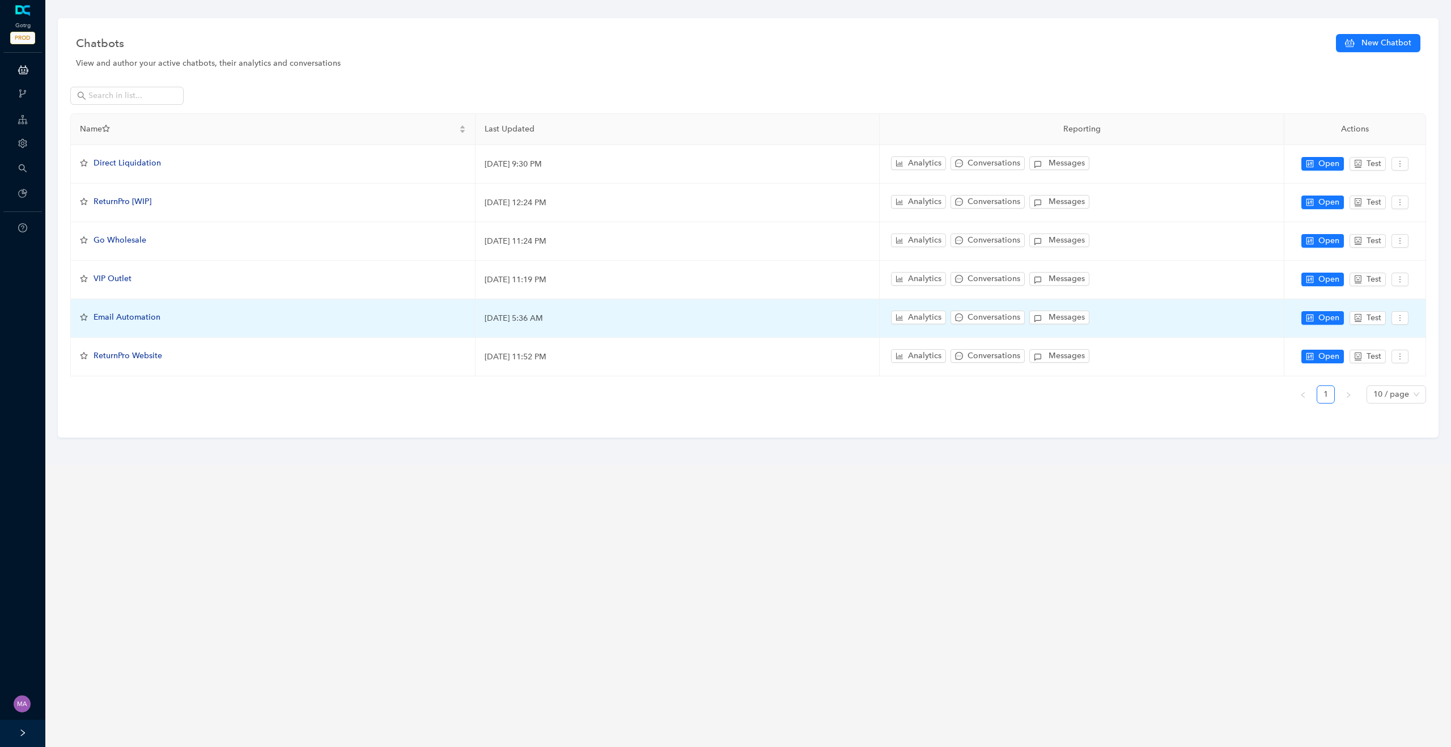
click at [119, 312] on span "Email Automation" at bounding box center [127, 317] width 67 height 10
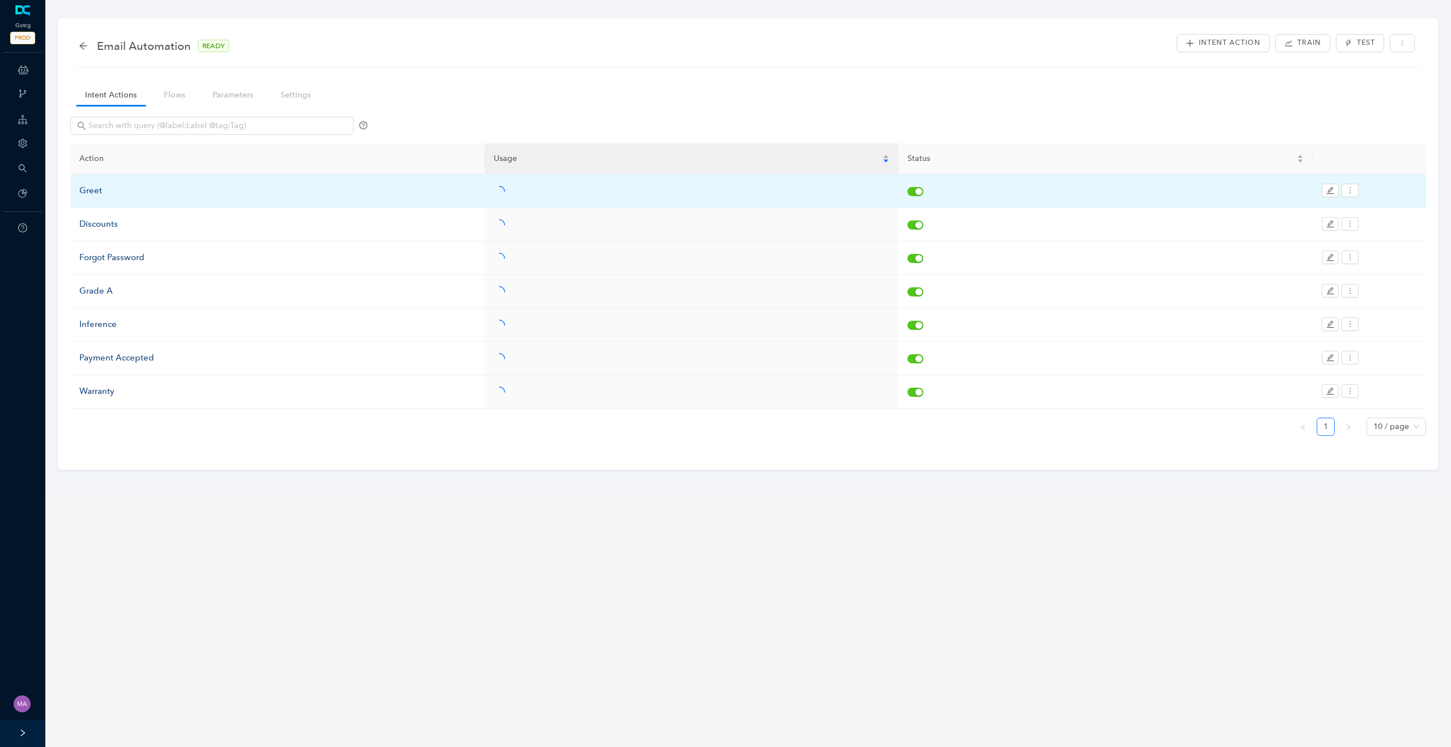
click at [93, 190] on div "Greet" at bounding box center [277, 191] width 396 height 14
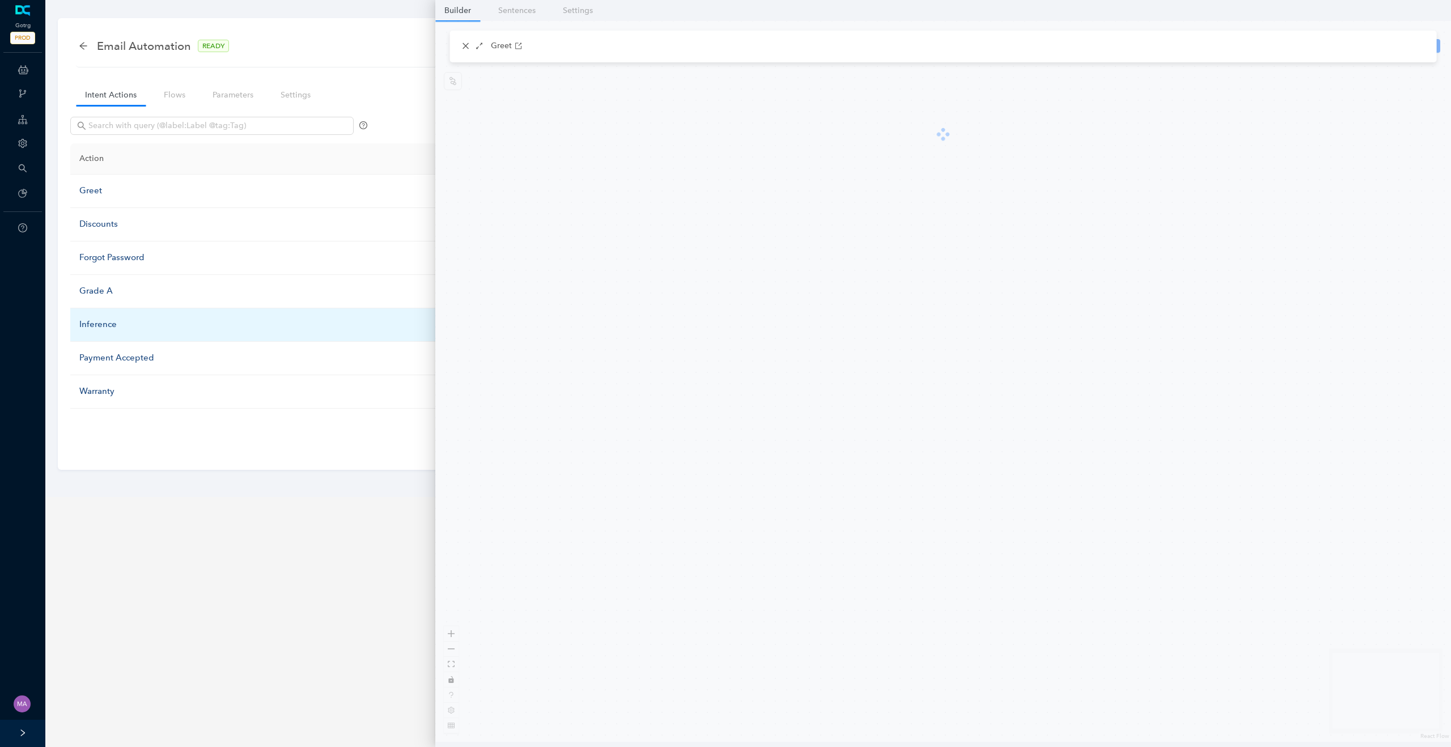
click at [102, 328] on div "Inference" at bounding box center [277, 325] width 396 height 14
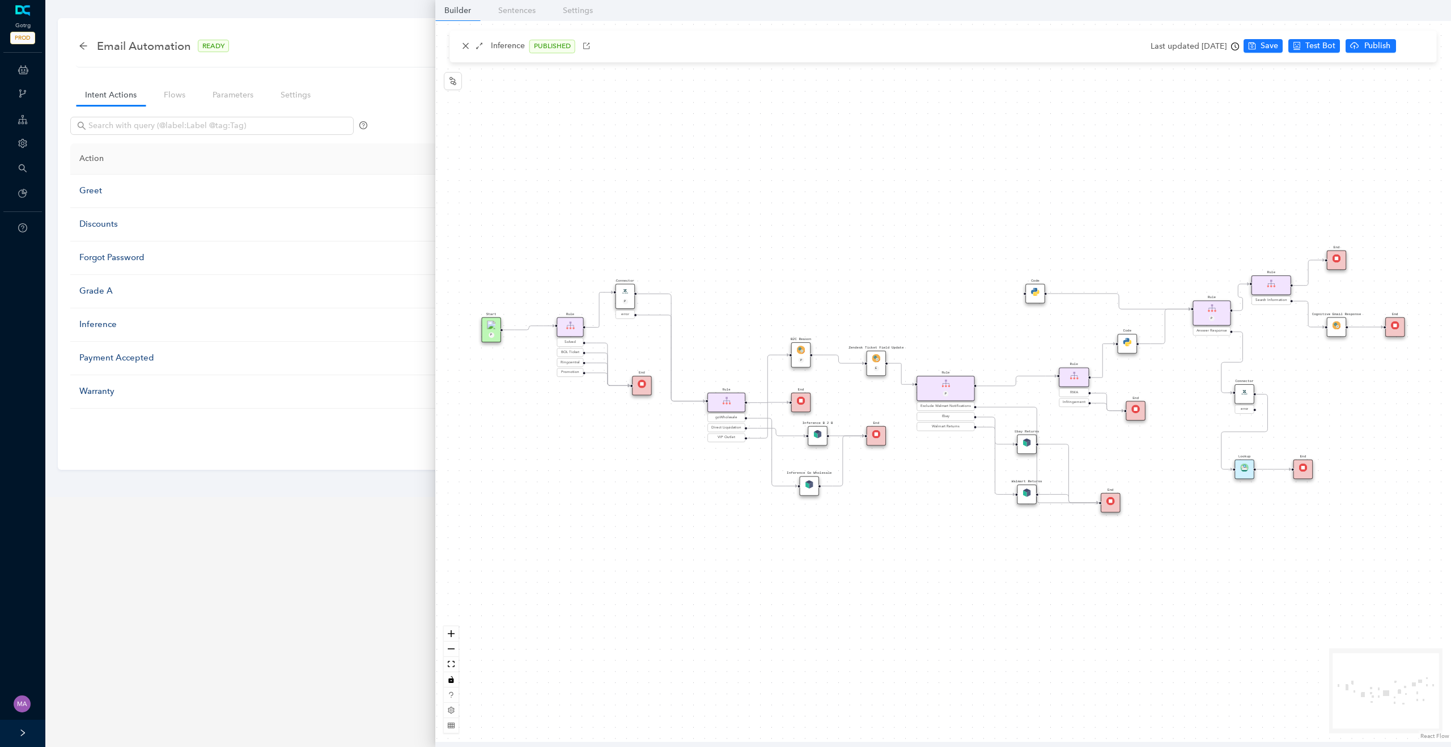
click at [535, 406] on div "Start P Rule P Exclude Walmart Notifications Ebay Walmart Returns Rule P Answer…" at bounding box center [943, 381] width 1016 height 721
click at [626, 536] on div "Start P Rule P Exclude Walmart Notifications Ebay Walmart Returns Rule P Answer…" at bounding box center [943, 381] width 1016 height 721
click at [584, 435] on div "Start P Rule P Exclude Walmart Notifications Ebay Walmart Returns Rule P Answer…" at bounding box center [943, 381] width 1016 height 721
click at [631, 289] on div "Connector P" at bounding box center [625, 296] width 19 height 25
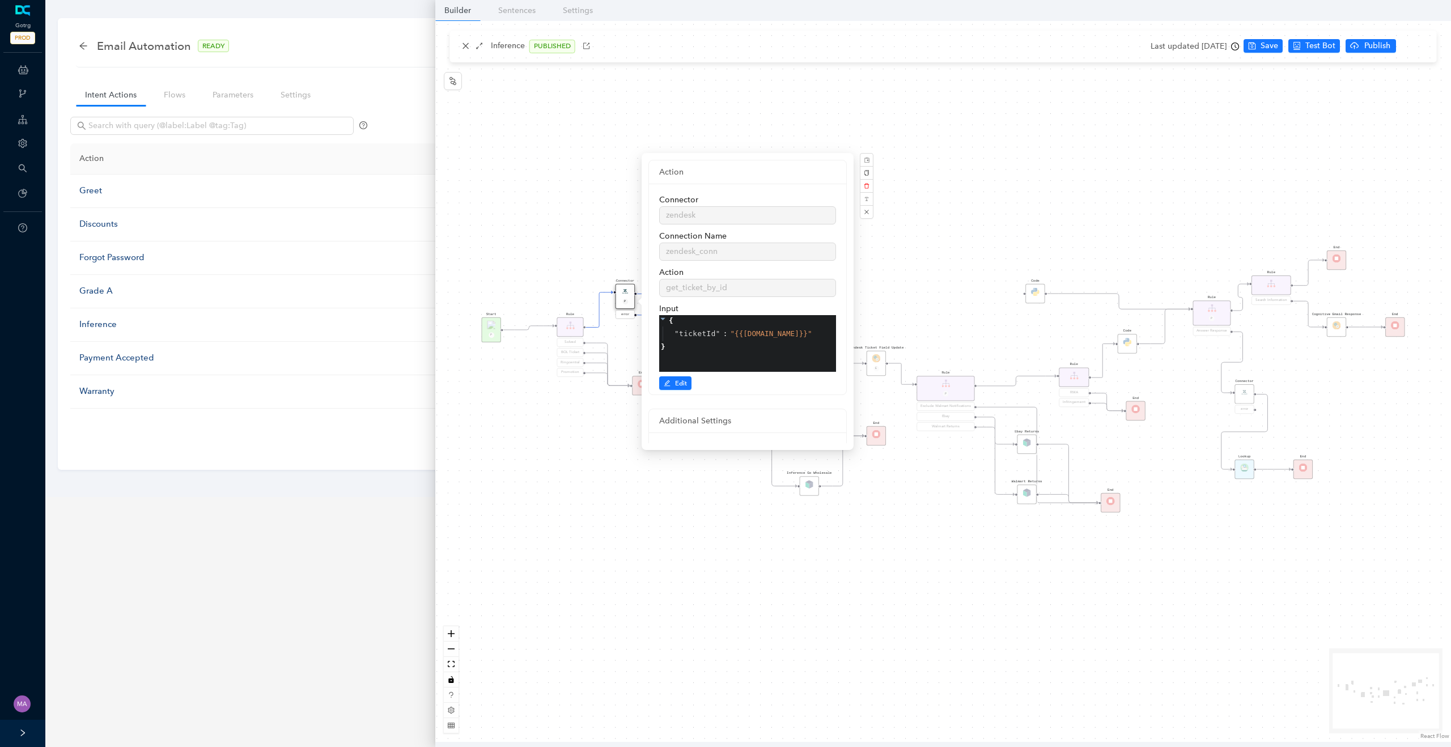
click at [565, 224] on div "Start P Rule P Exclude Walmart Notifications Ebay Walmart Returns Rule P Answer…" at bounding box center [943, 381] width 1016 height 721
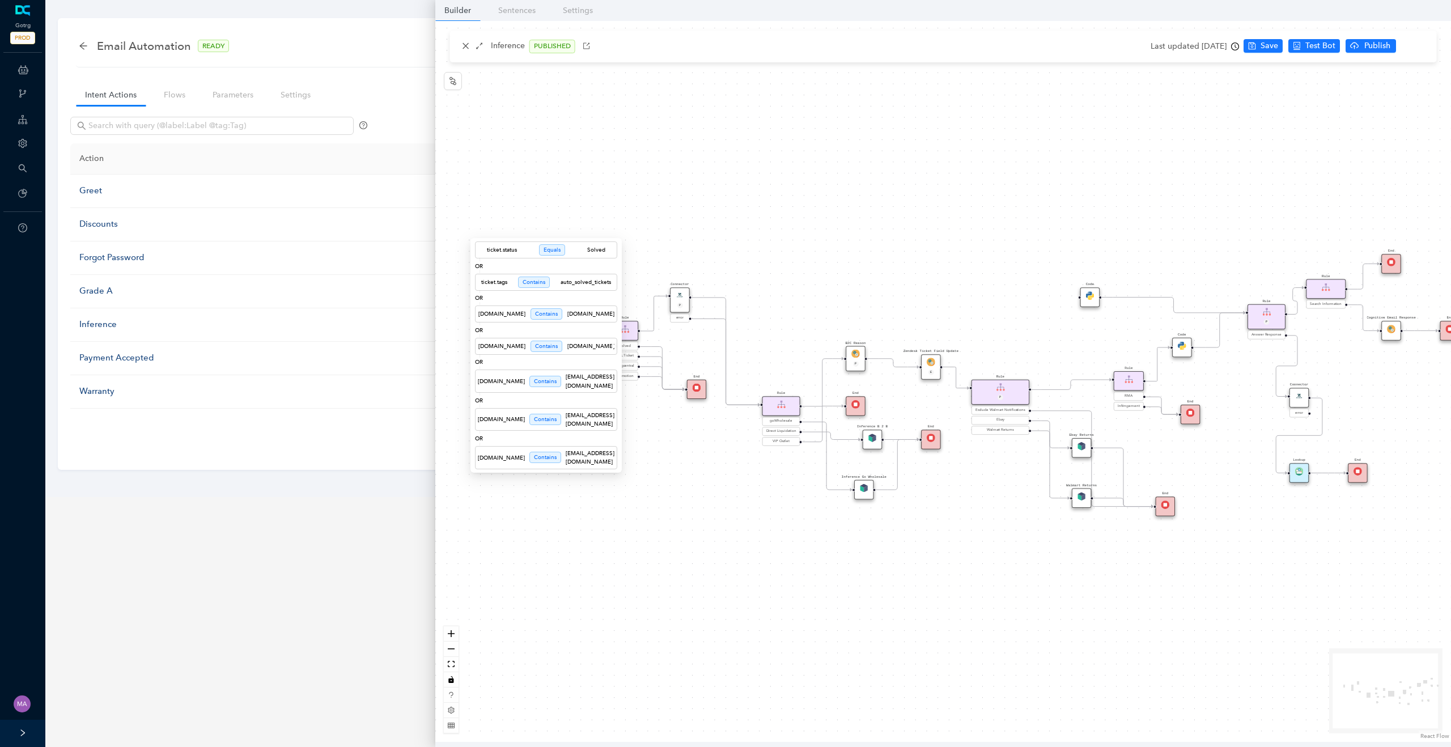
click at [622, 346] on div "ticket.status Equals Solved OR ticket.tags Contains auto_solved_tickets OR [DOM…" at bounding box center [545, 355] width 151 height 235
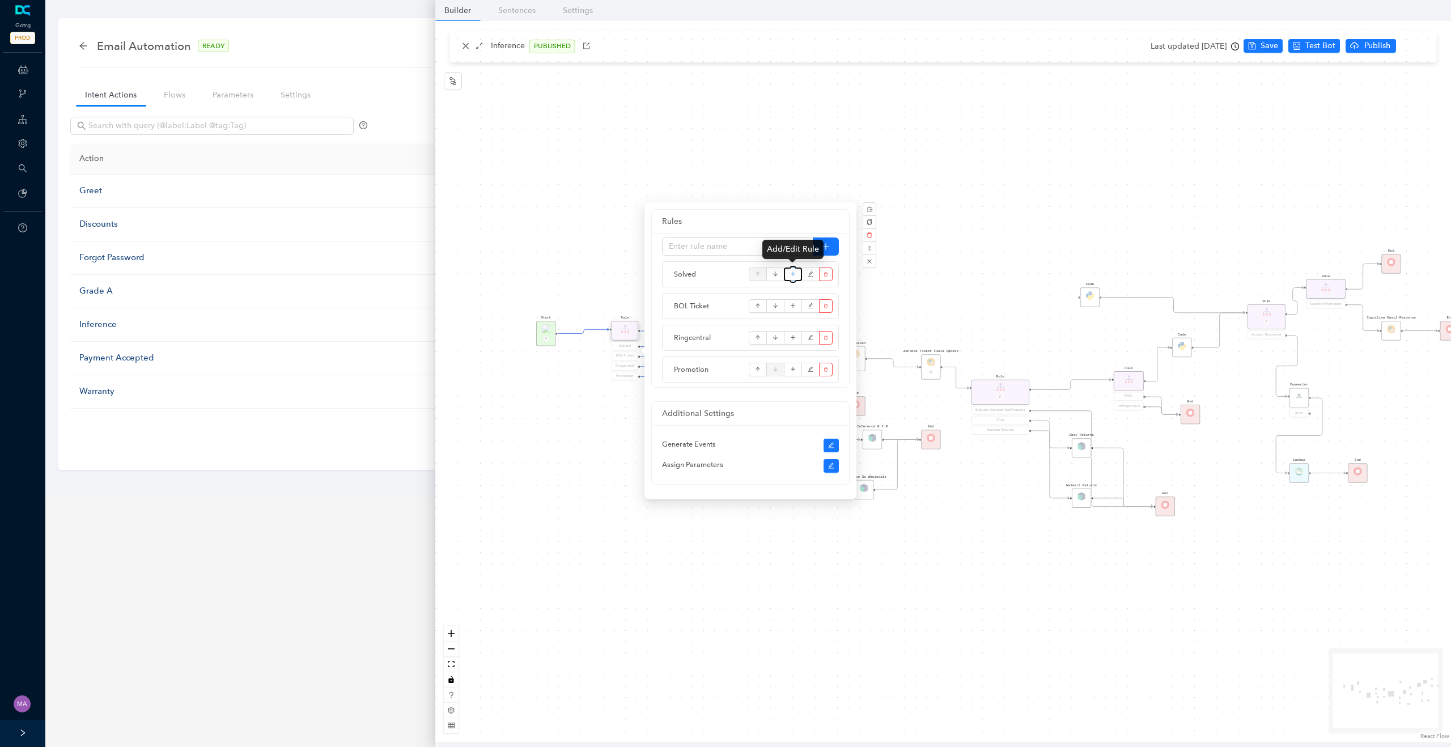
click at [793, 277] on icon "plus" at bounding box center [793, 274] width 6 height 17
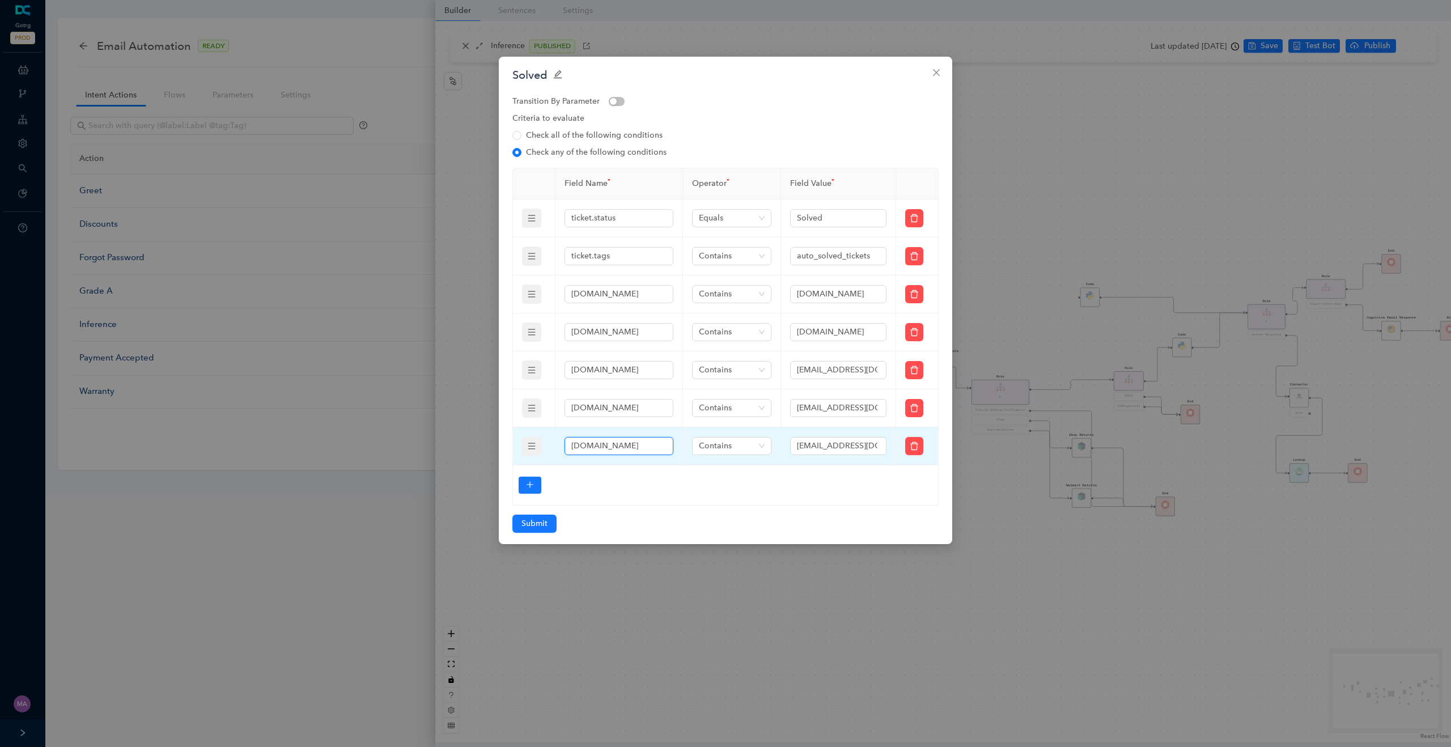
drag, startPoint x: 639, startPoint y: 444, endPoint x: 553, endPoint y: 444, distance: 85.6
click at [553, 444] on tr "[DOMAIN_NAME] Contains [EMAIL_ADDRESS][DOMAIN_NAME]" at bounding box center [726, 446] width 426 height 38
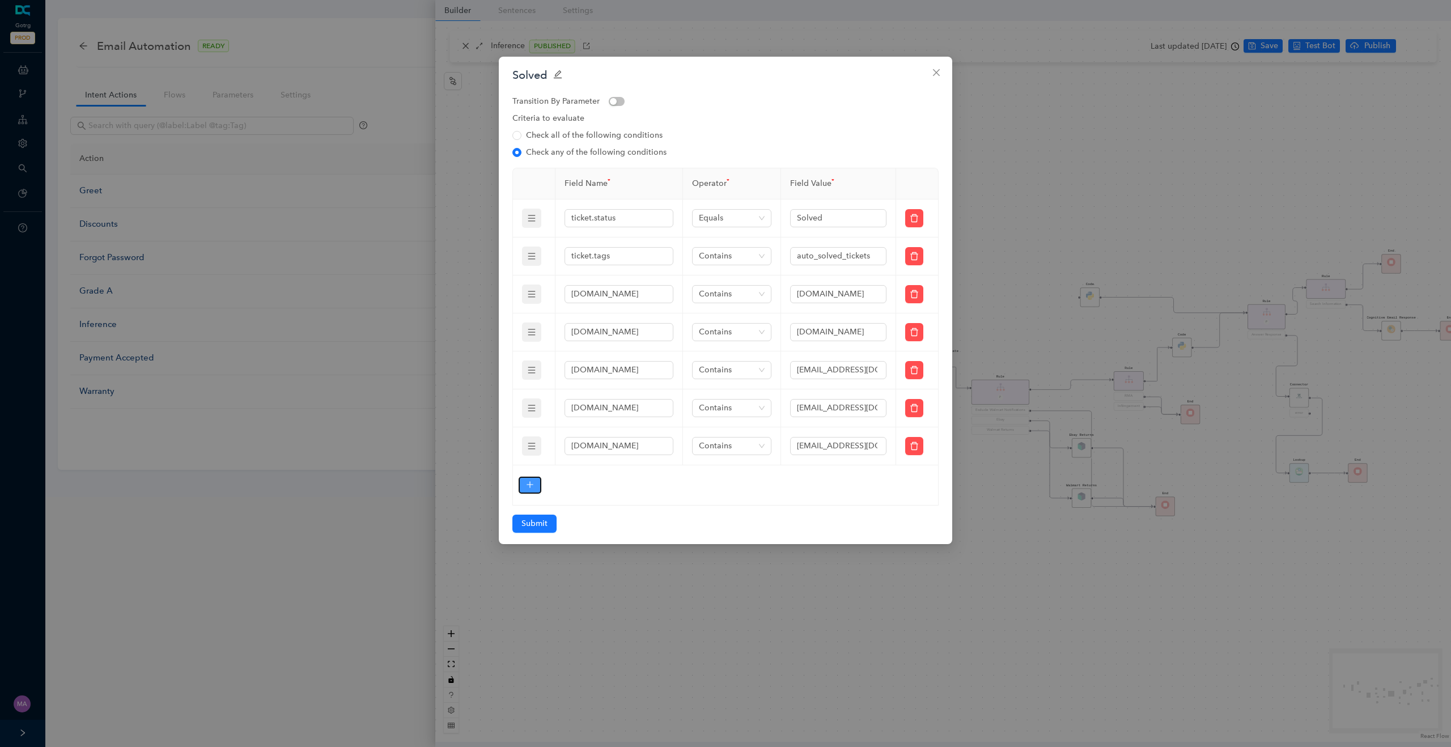
click at [534, 485] on button "button" at bounding box center [530, 485] width 23 height 17
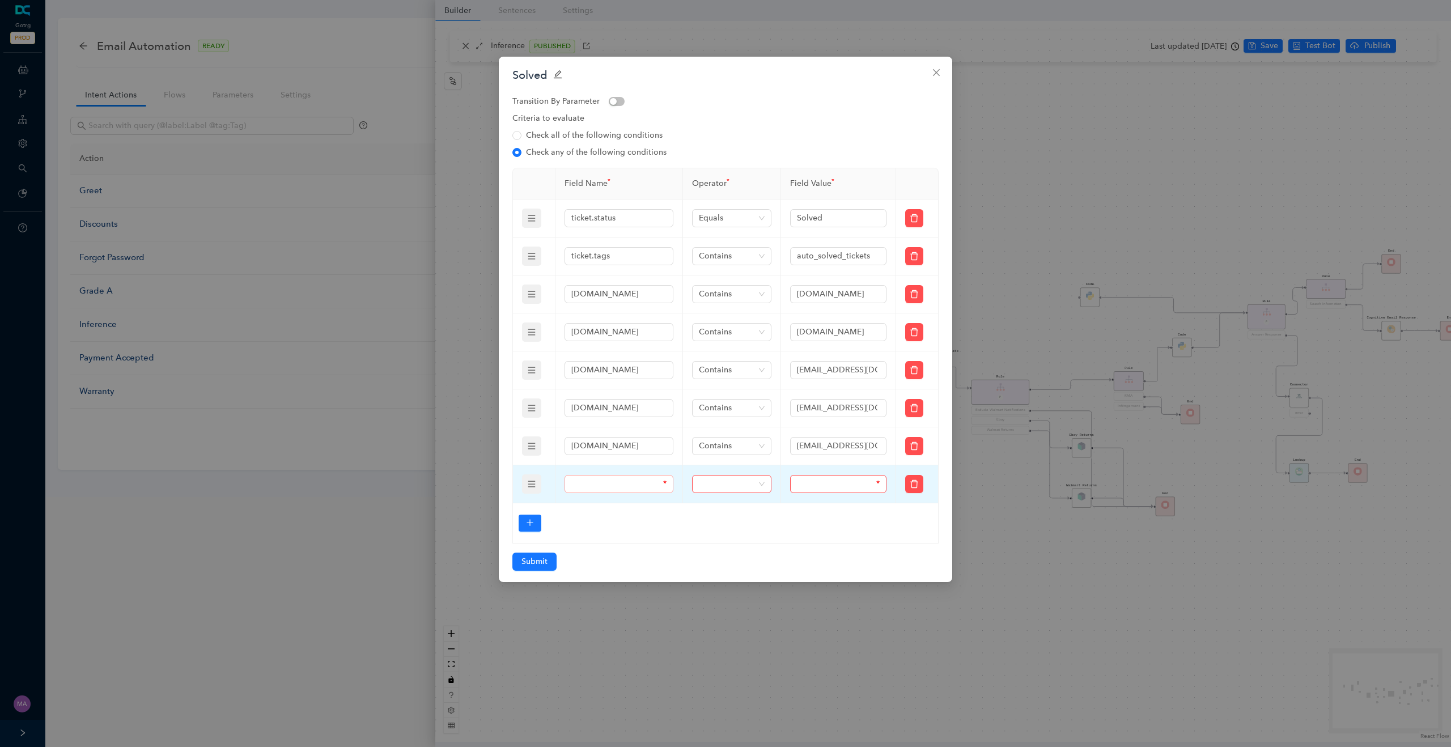
click at [582, 491] on span "*" at bounding box center [619, 484] width 109 height 18
paste input "[DOMAIN_NAME]"
click at [715, 484] on span at bounding box center [732, 484] width 66 height 17
type input "[DOMAIN_NAME]"
click at [703, 580] on div "Contains" at bounding box center [731, 579] width 61 height 12
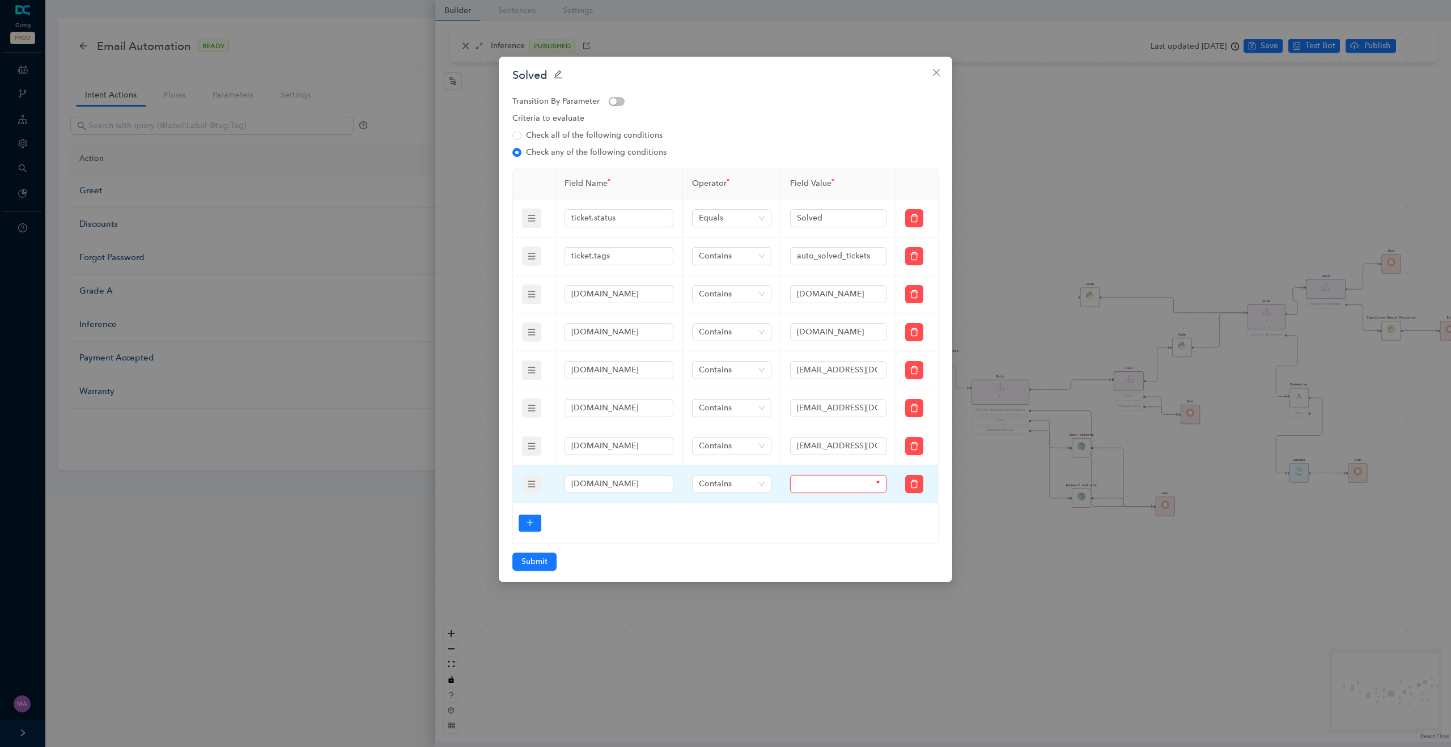
click at [819, 484] on input "text" at bounding box center [835, 484] width 77 height 12
click at [832, 485] on input "text" at bounding box center [835, 484] width 77 height 12
paste input "[DOMAIN_NAME]"
type input "[DOMAIN_NAME]"
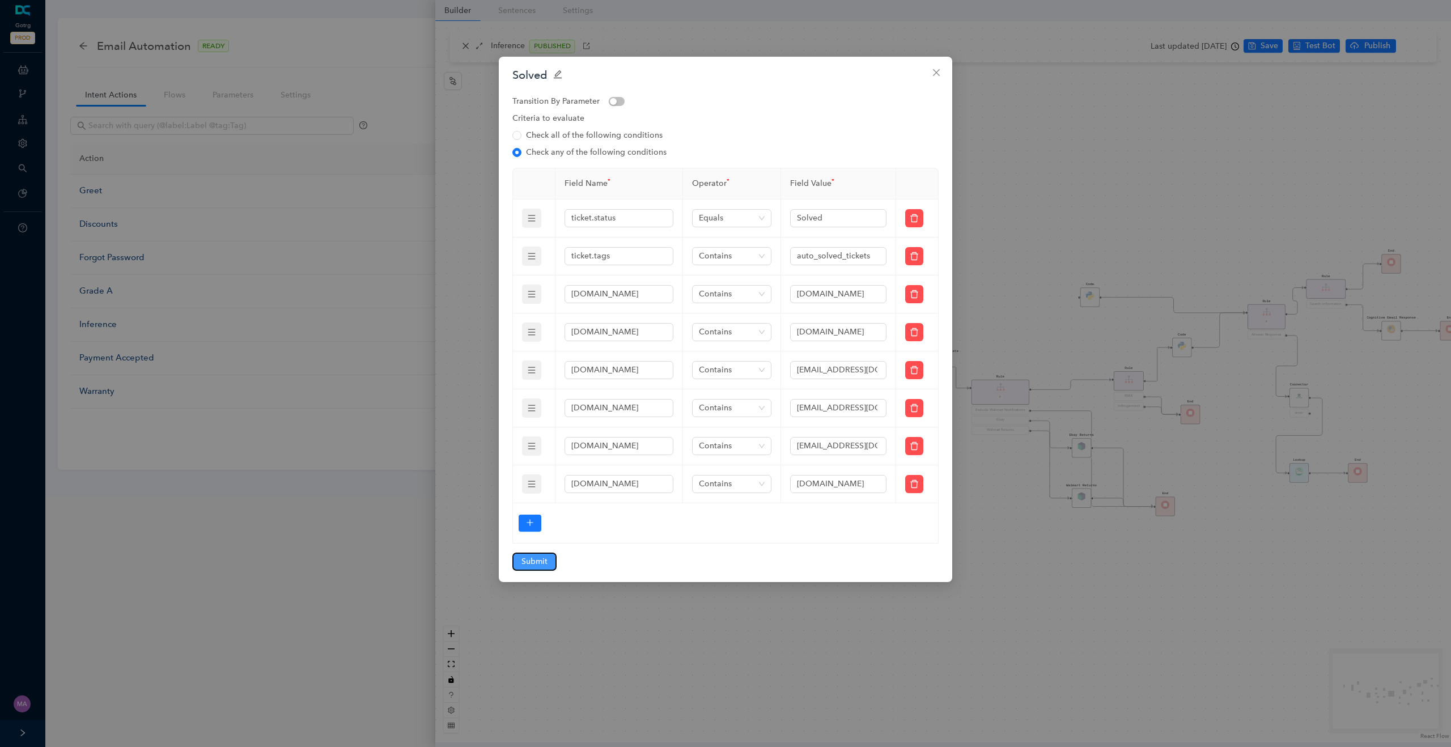
click at [545, 563] on span "Submit" at bounding box center [535, 562] width 26 height 12
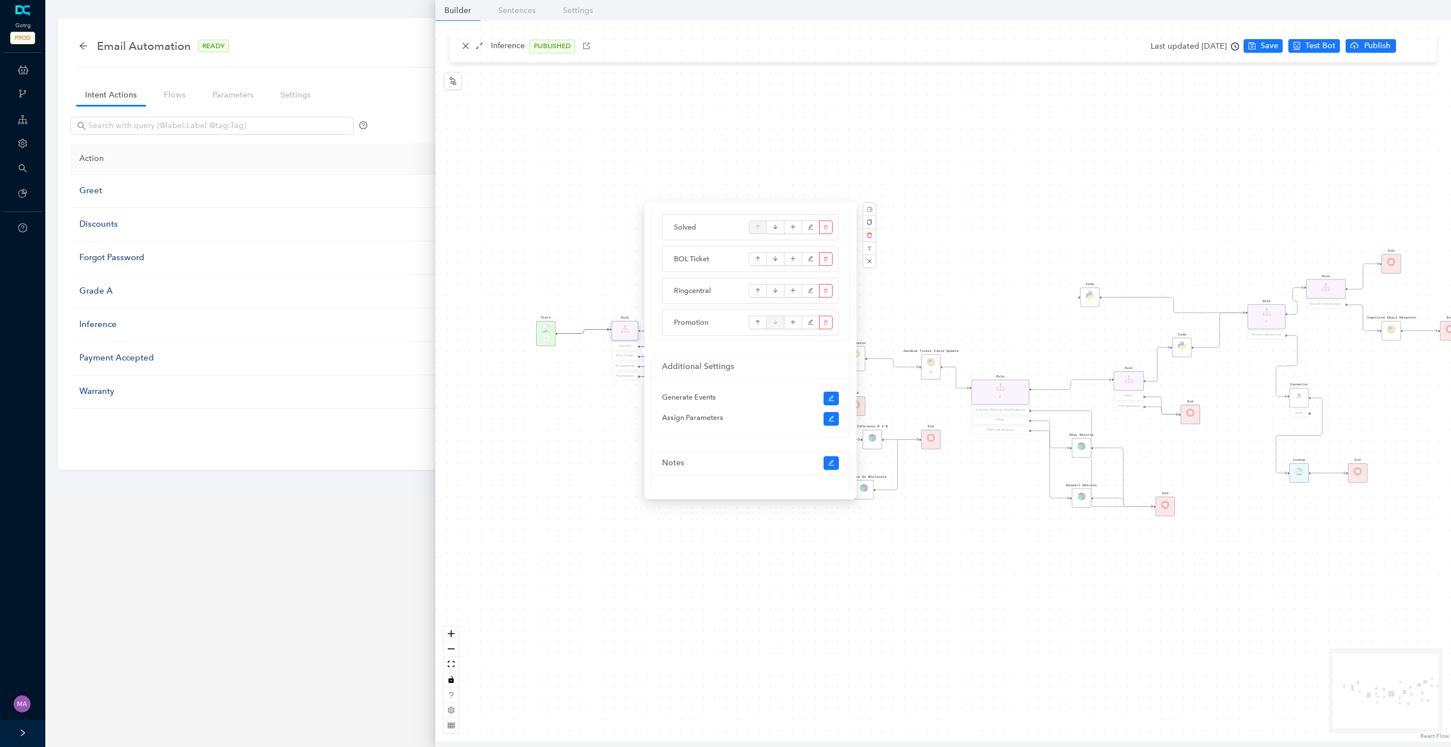
scroll to position [71, 0]
click at [556, 471] on div "Start P Rule P Exclude Walmart Notifications Ebay Walmart Returns Rule P Answer…" at bounding box center [943, 381] width 1016 height 721
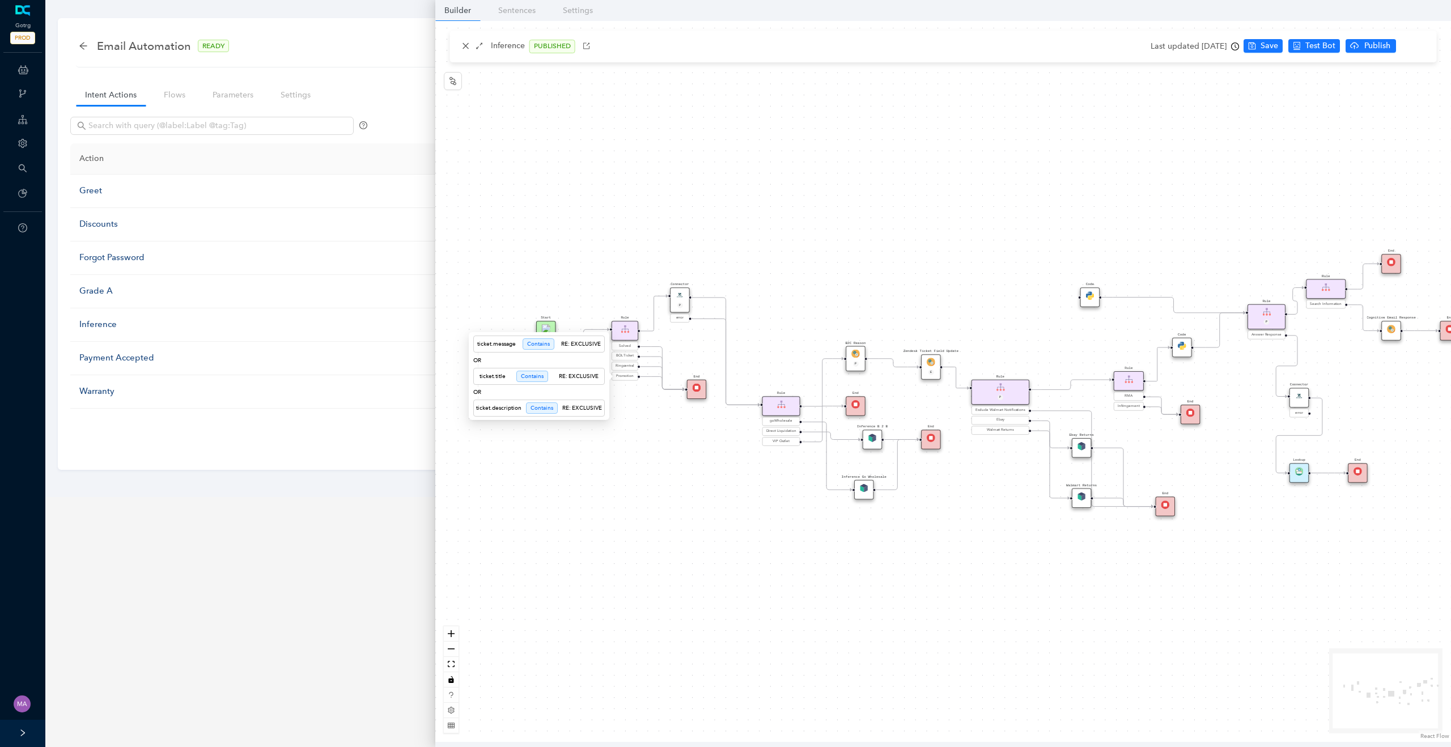
click at [629, 376] on span "Promotion" at bounding box center [625, 377] width 18 height 6
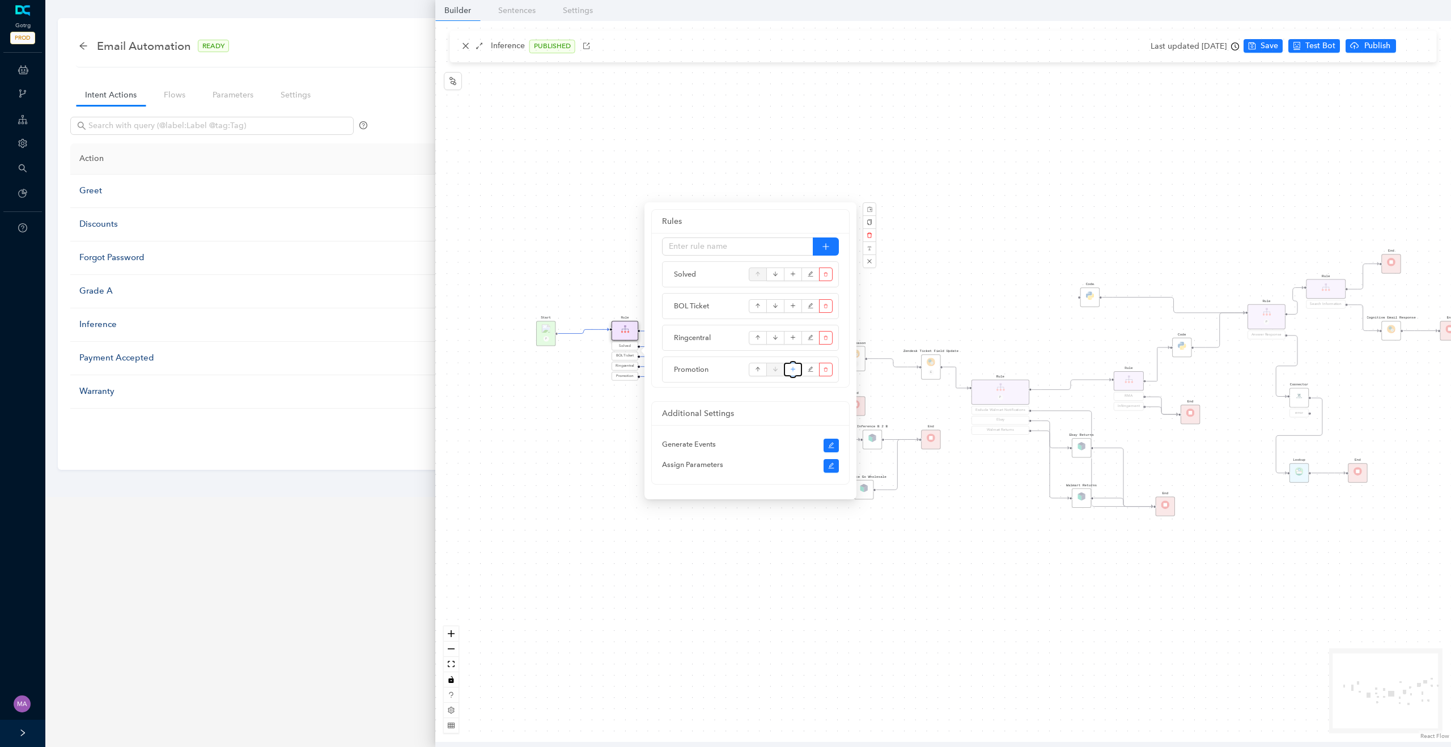
click at [796, 372] on button "button" at bounding box center [793, 370] width 18 height 14
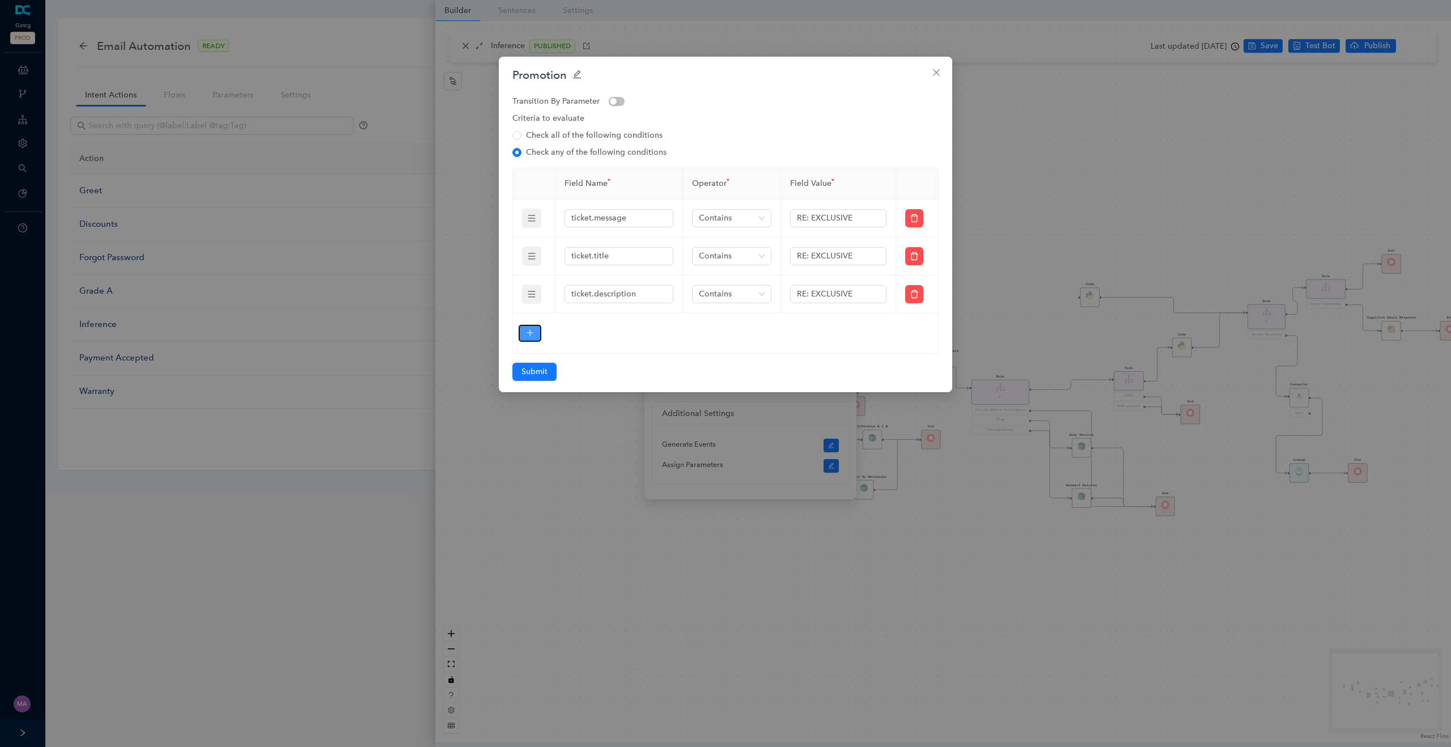
click at [537, 327] on button "button" at bounding box center [530, 333] width 23 height 17
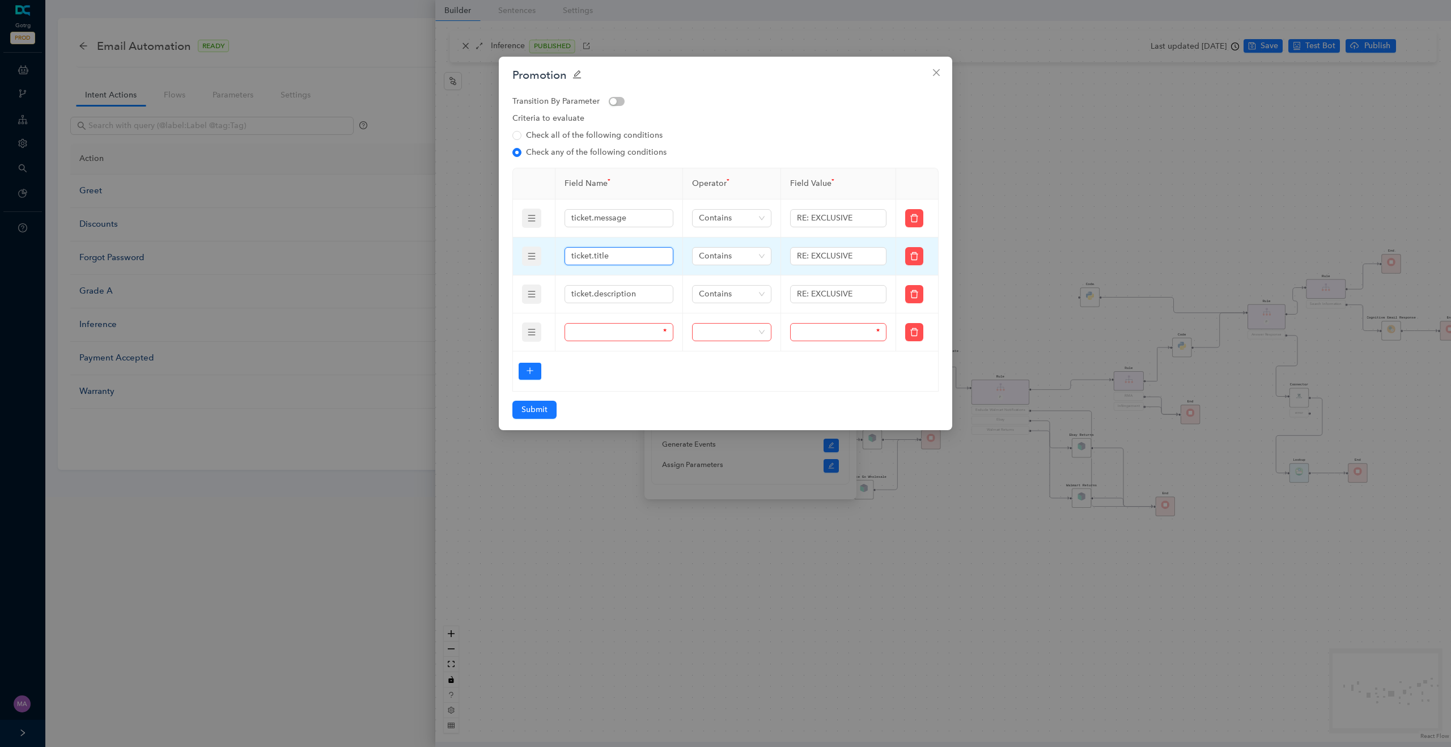
drag, startPoint x: 611, startPoint y: 252, endPoint x: 535, endPoint y: 252, distance: 75.4
click at [535, 252] on tr "ticket.title Contains RE: EXCLUSIVE" at bounding box center [726, 257] width 426 height 38
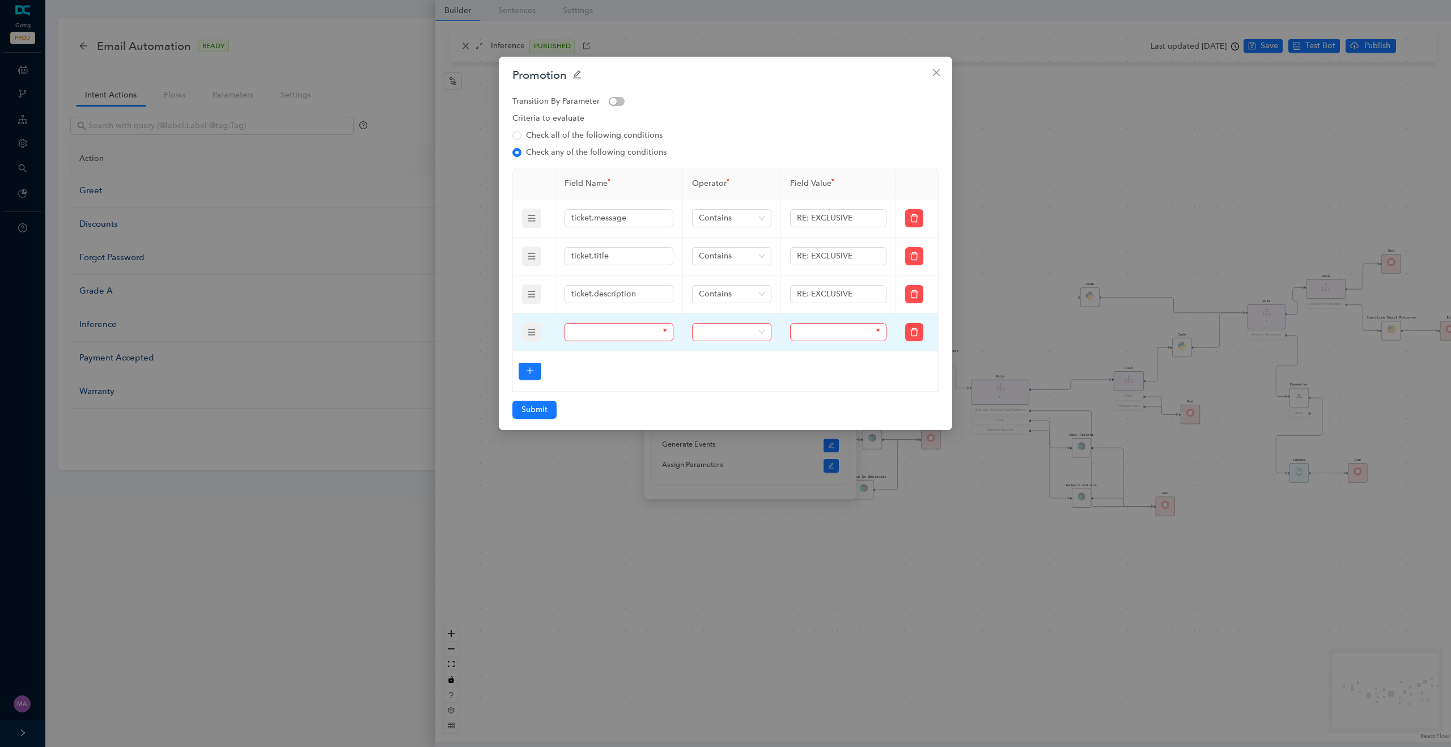
click at [603, 334] on input "text" at bounding box center [616, 332] width 90 height 12
paste input "ticket.title"
click at [717, 327] on span at bounding box center [732, 332] width 66 height 17
type input "ticket.title"
click at [722, 429] on div "Contains" at bounding box center [731, 427] width 61 height 12
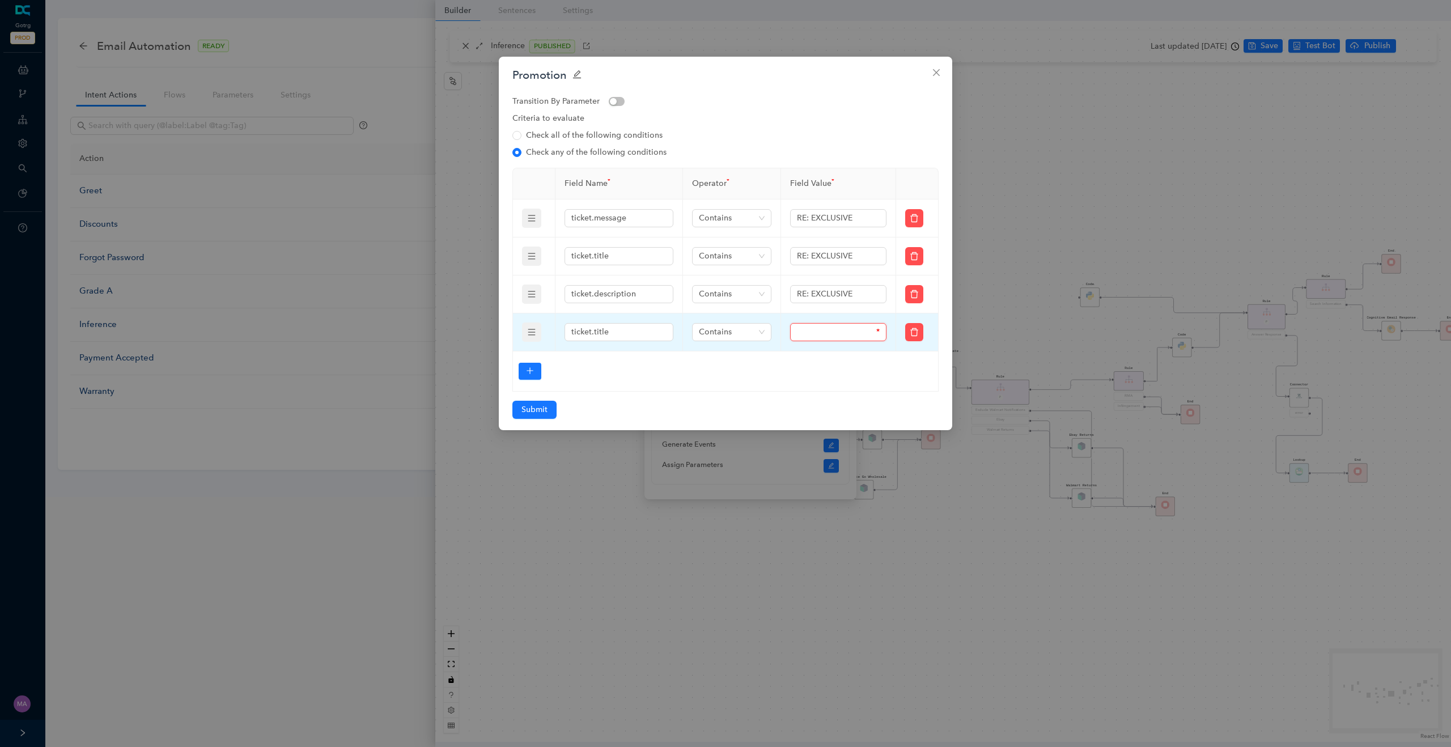
click at [812, 336] on input "text" at bounding box center [835, 332] width 77 height 12
paste input "Ticket: FW: New Voicemail from NEW WSTMNSTR… – Support Desk – Zendesk"
type input "Ticket: FW: New Voicemail from NEW WSTMNSTR… – Support Desk – Zendesk"
type input "Voicemail"
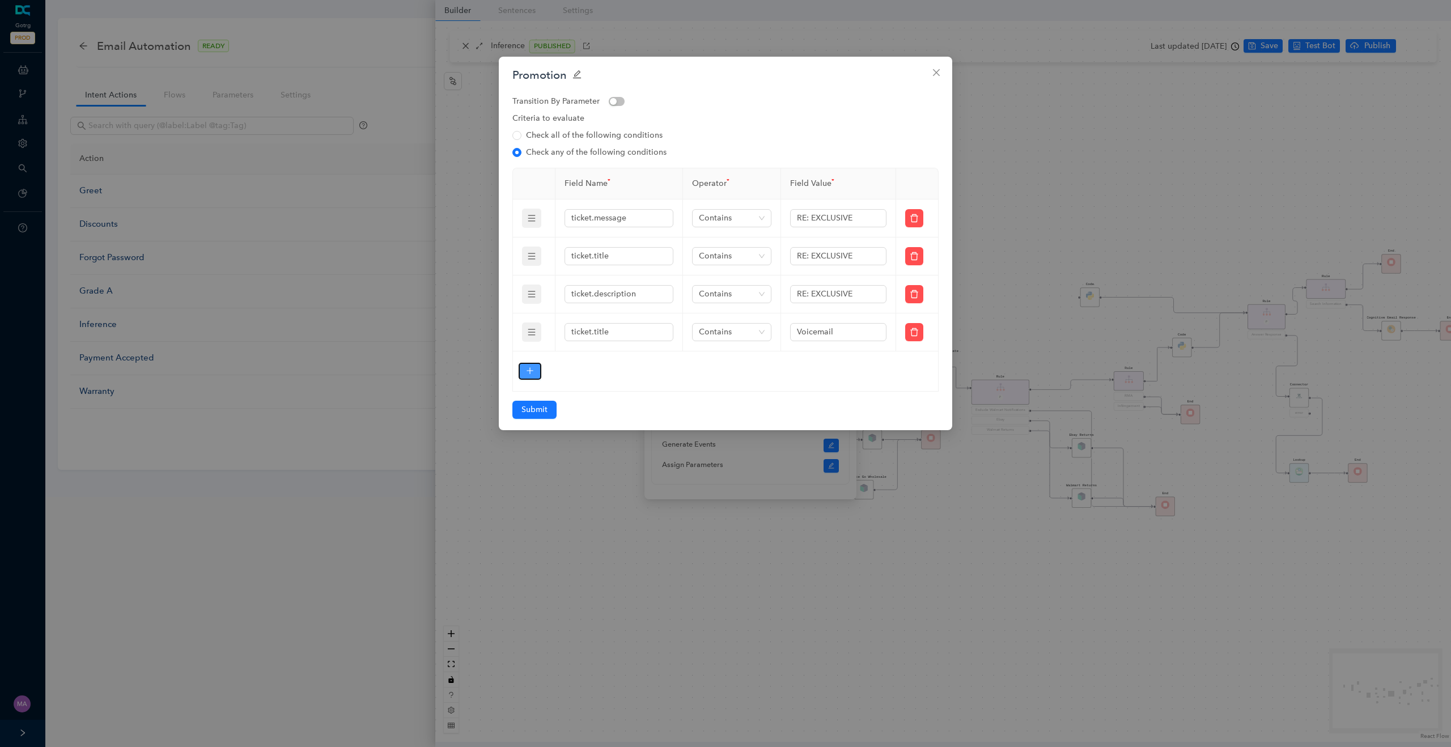
click at [536, 370] on button "button" at bounding box center [530, 371] width 23 height 17
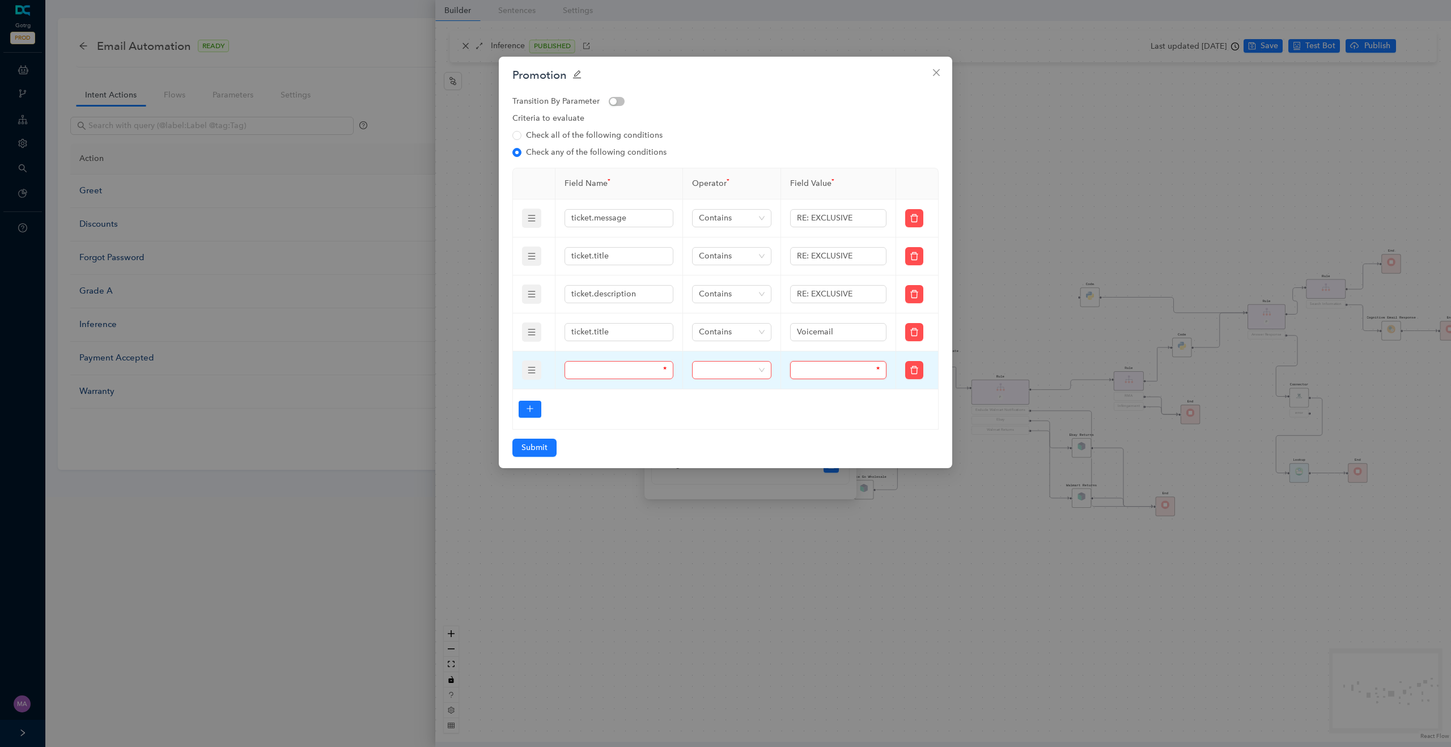
click at [819, 368] on input "text" at bounding box center [835, 370] width 77 height 12
paste input "voicemail"
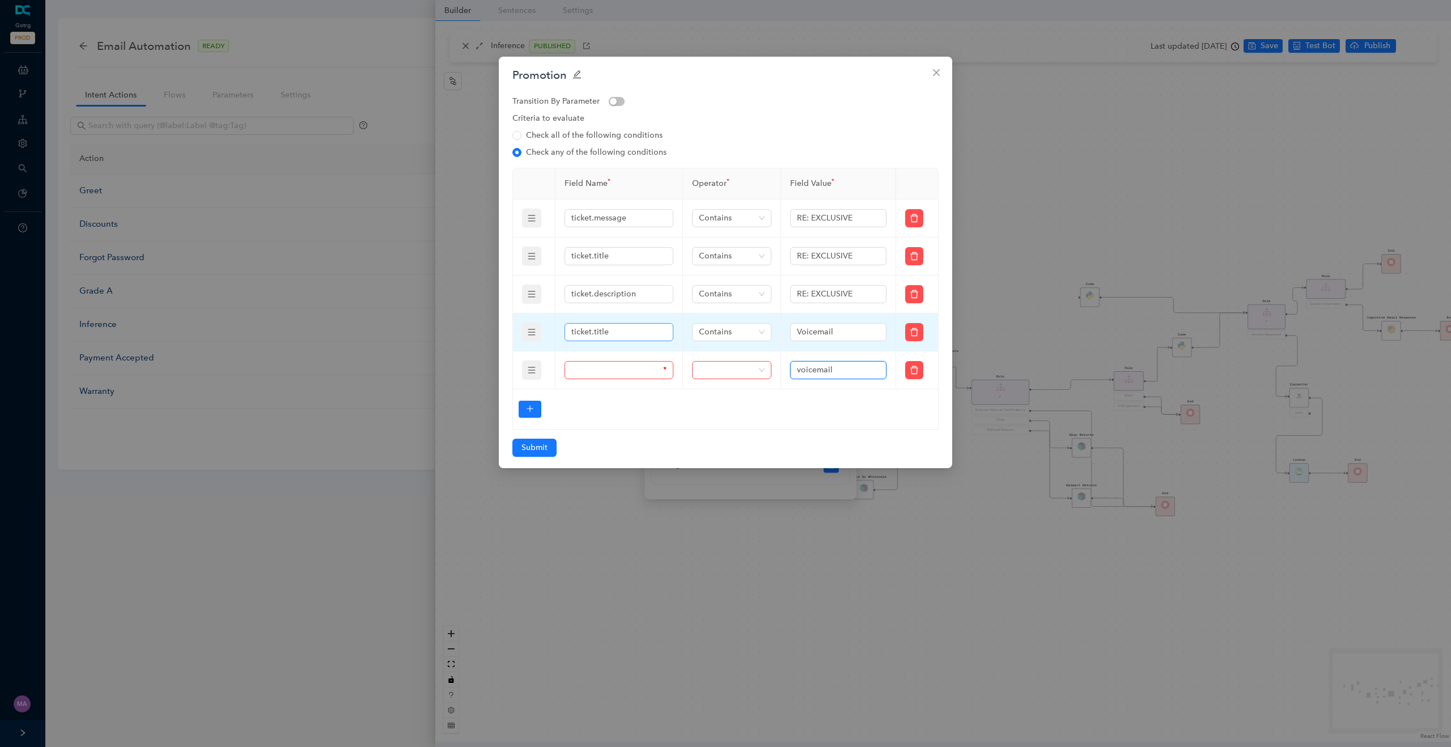
type input "voicemail"
drag, startPoint x: 617, startPoint y: 331, endPoint x: 553, endPoint y: 331, distance: 64.1
click at [553, 331] on tr "ticket.title Contains Voicemail" at bounding box center [726, 332] width 426 height 38
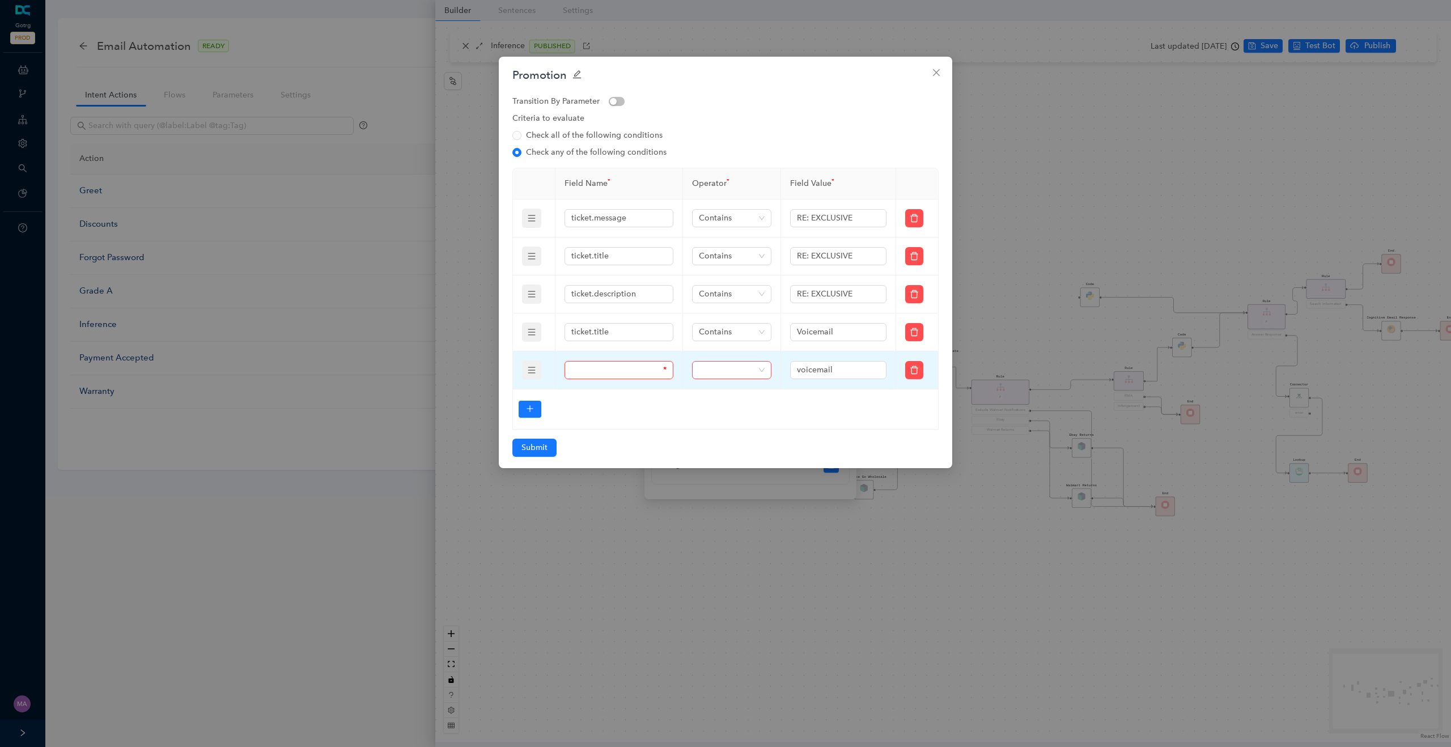
click at [605, 371] on input "text" at bounding box center [616, 370] width 90 height 12
paste input "ticket.title"
click at [720, 370] on span at bounding box center [732, 370] width 66 height 17
type input "ticket.title"
click at [0, 0] on div "Contains" at bounding box center [0, 0] width 0 height 0
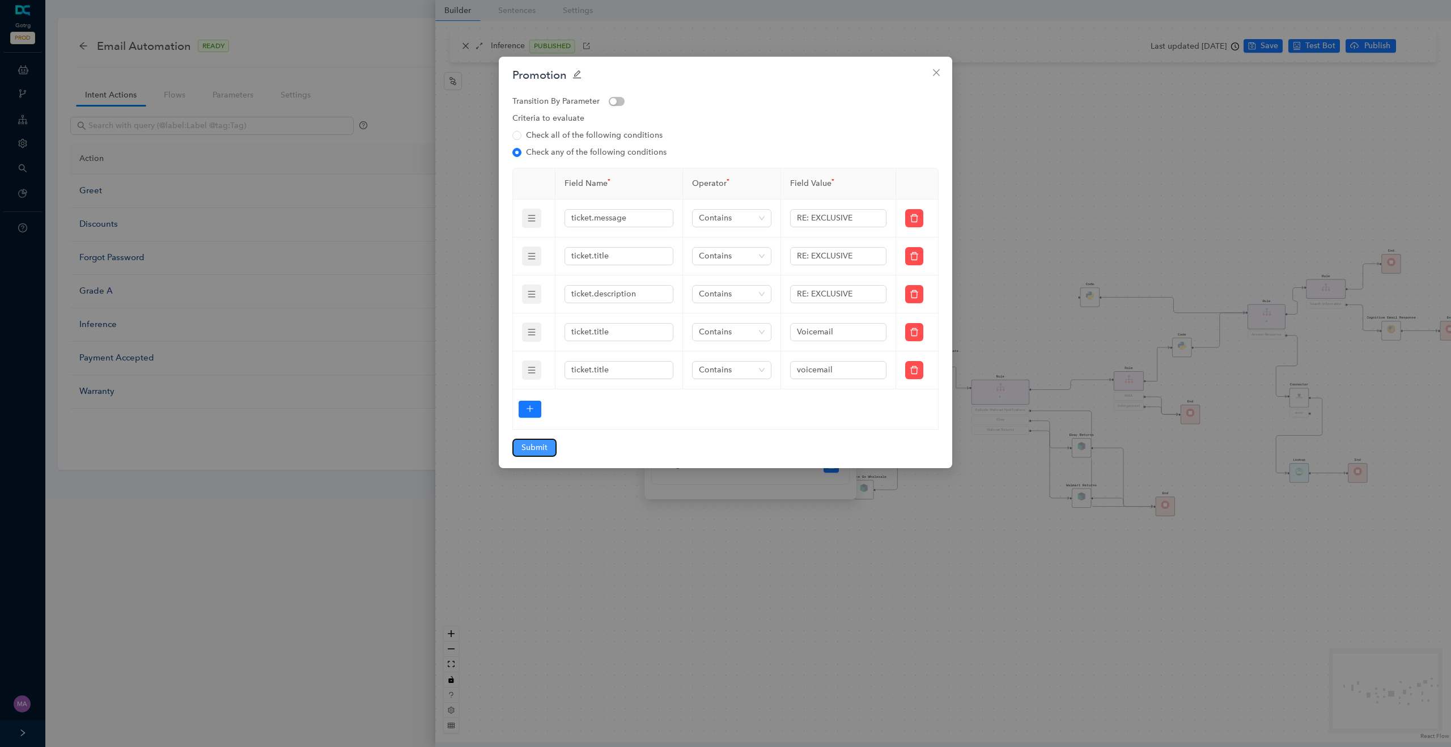
click at [533, 446] on span "Submit" at bounding box center [535, 448] width 26 height 12
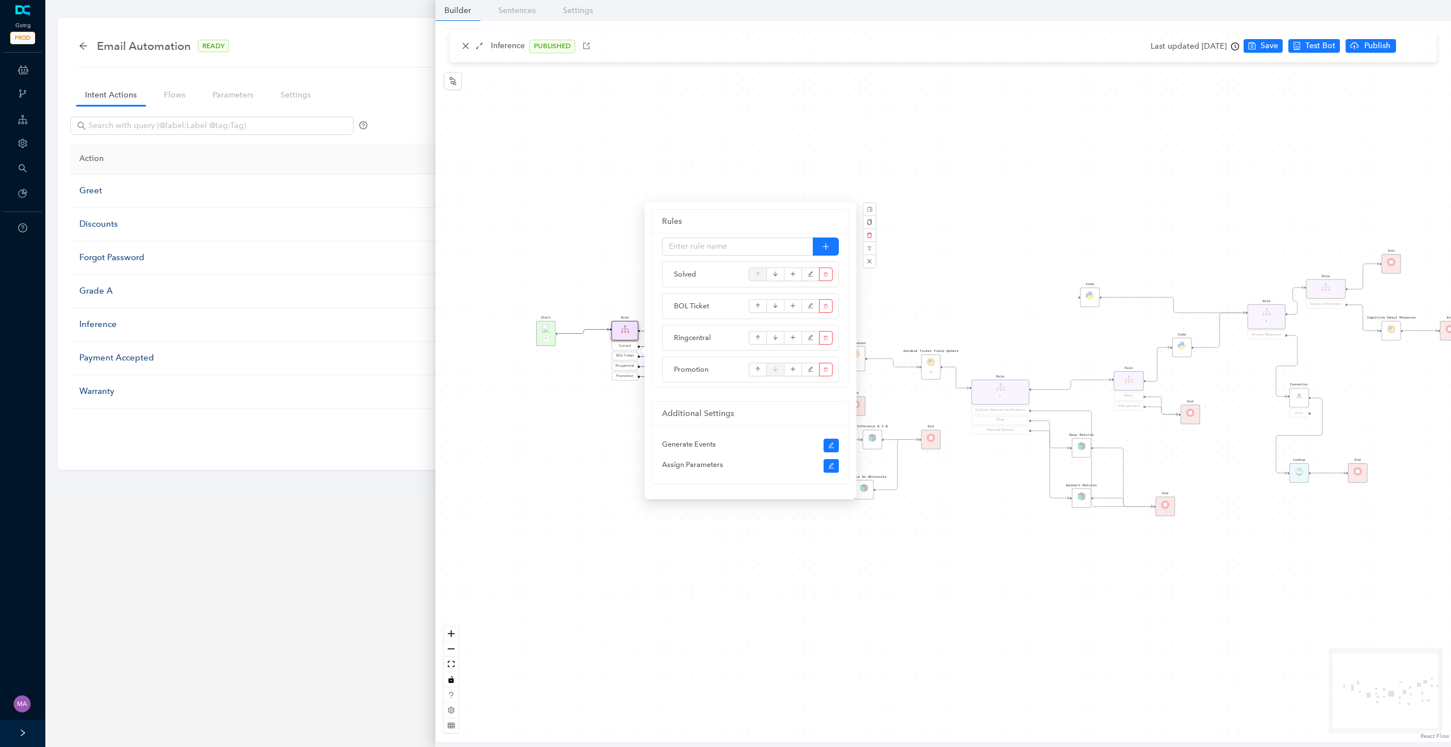
click at [945, 265] on div "Start P Rule P Exclude Walmart Notifications Ebay Walmart Returns Rule P Answer…" at bounding box center [943, 381] width 1016 height 721
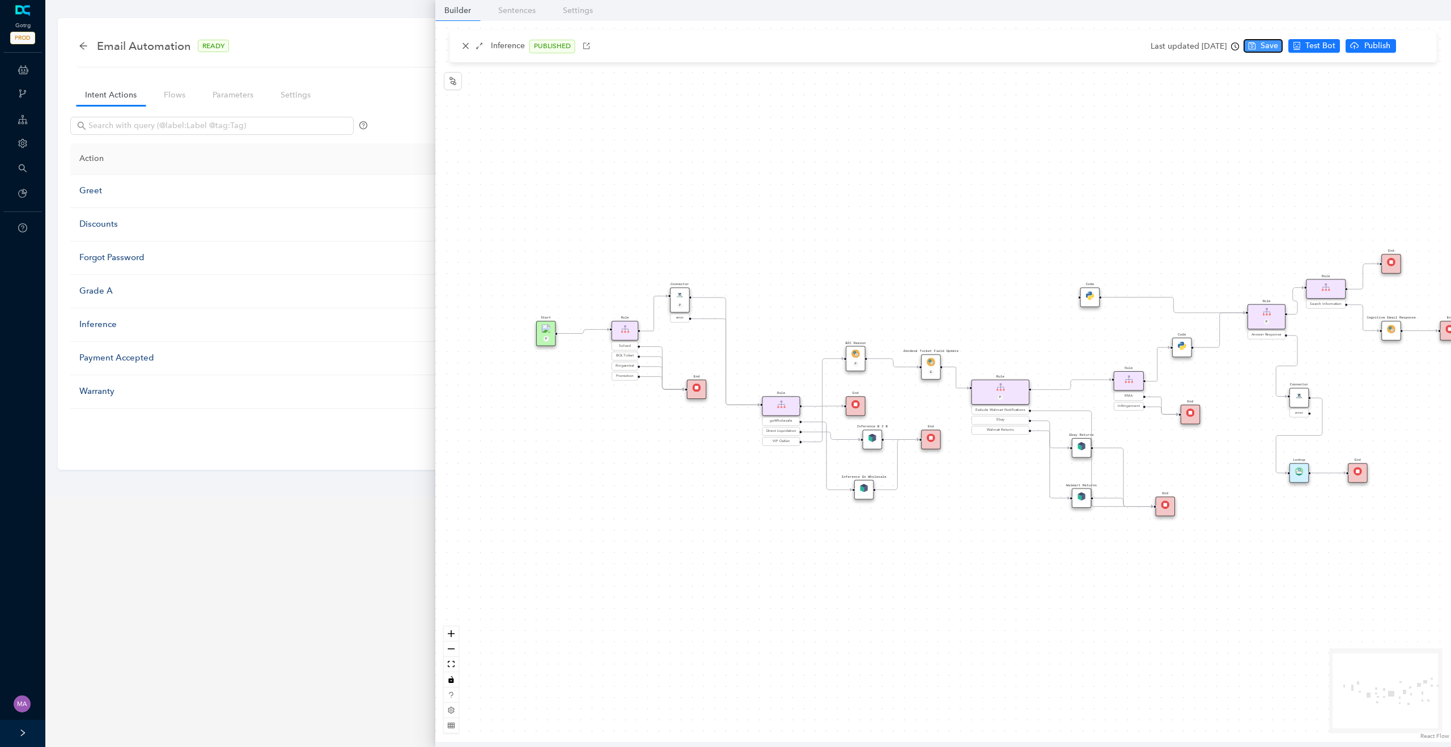
click at [1278, 50] on span "Save" at bounding box center [1270, 46] width 18 height 12
click at [1429, 40] on span "Publish" at bounding box center [1421, 46] width 28 height 12
click at [1434, 87] on span "Yes" at bounding box center [1435, 90] width 12 height 12
click at [464, 41] on button "button" at bounding box center [466, 47] width 14 height 14
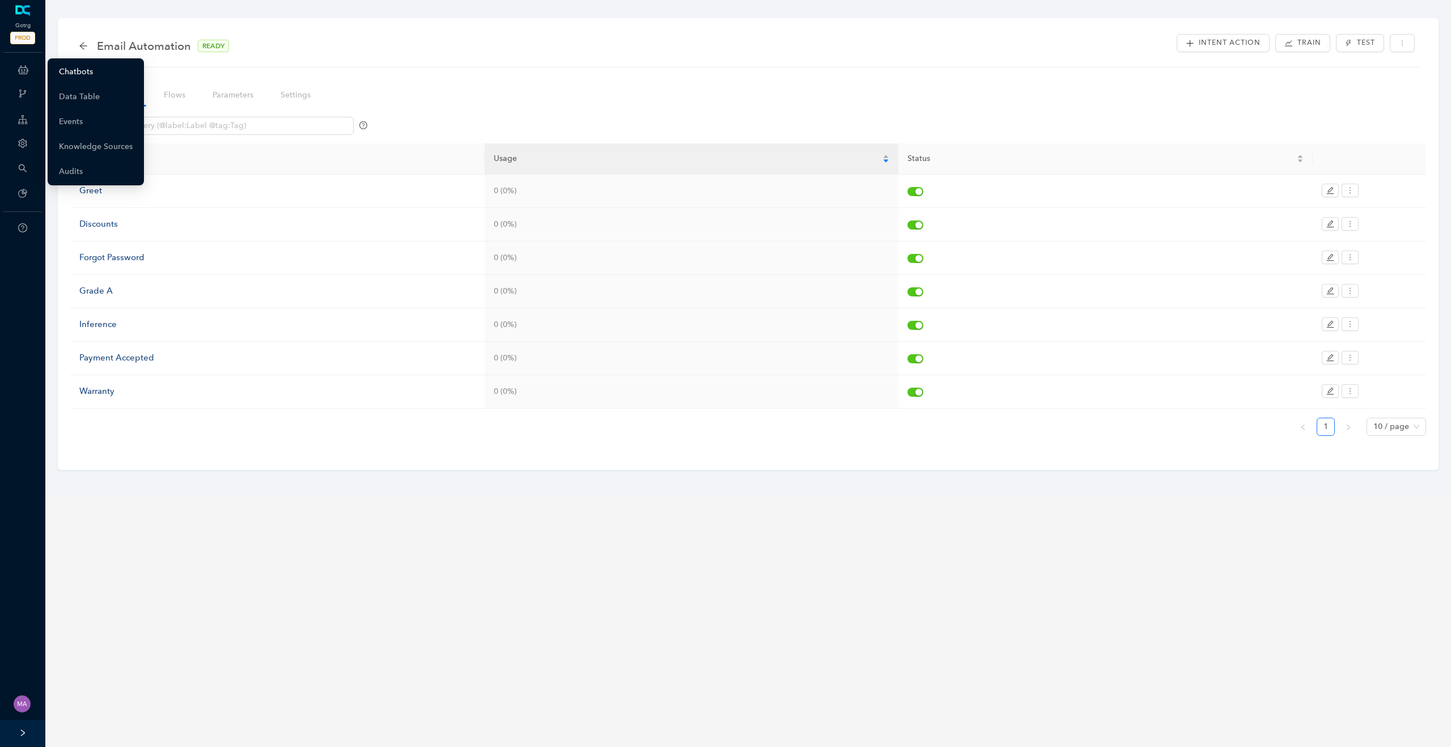
click at [87, 71] on link "Chatbots" at bounding box center [76, 72] width 34 height 23
